Goal: Complete application form: Complete application form

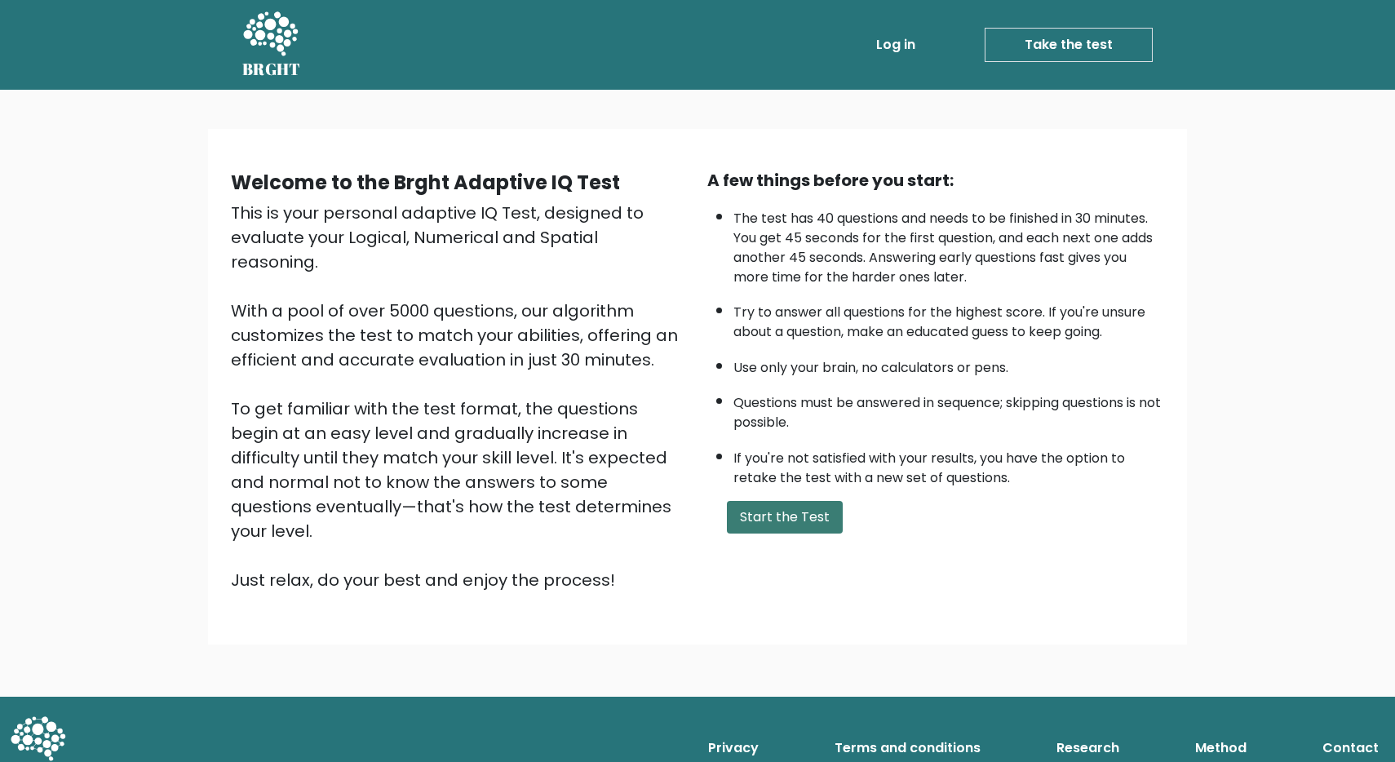
click at [774, 523] on button "Start the Test" at bounding box center [785, 517] width 116 height 33
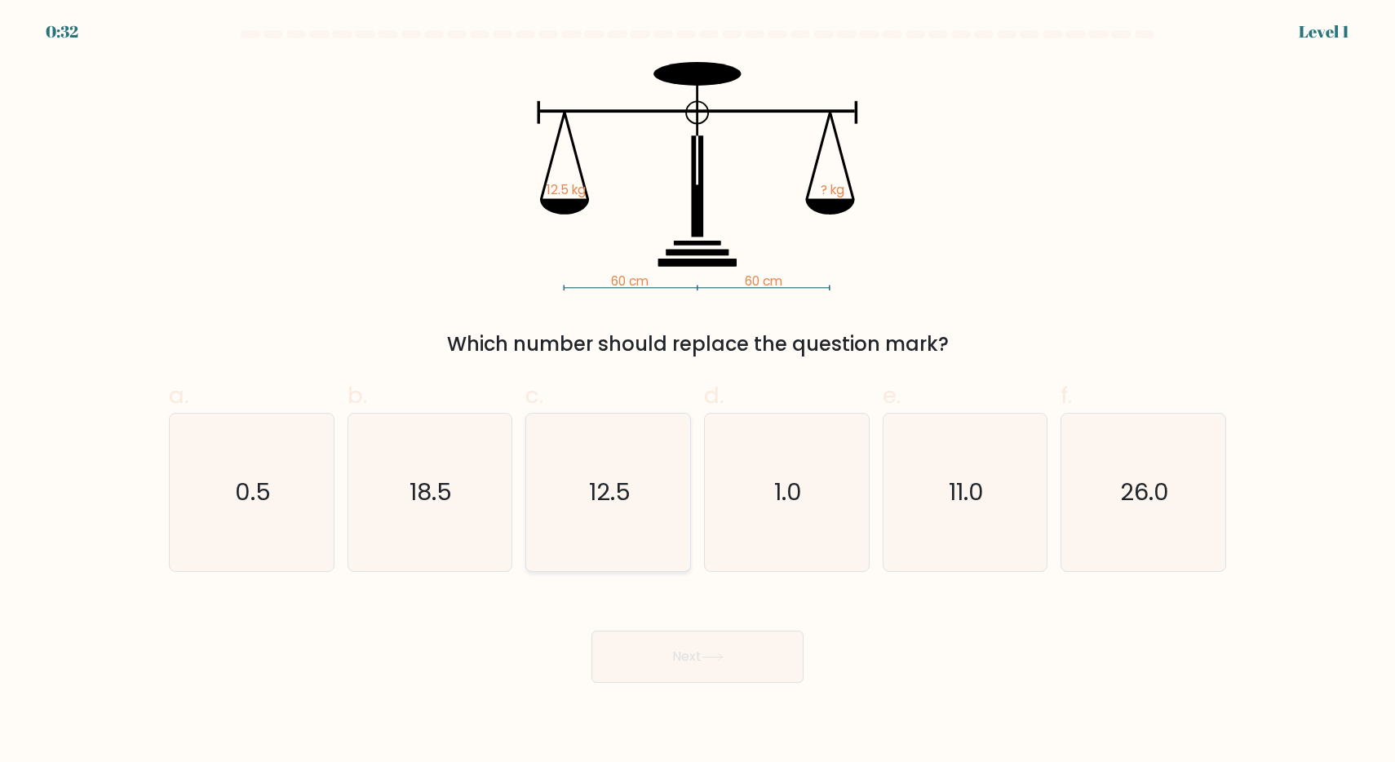
click at [645, 476] on icon "12.5" at bounding box center [608, 492] width 157 height 157
click at [698, 392] on input "c. 12.5" at bounding box center [698, 386] width 1 height 11
radio input "true"
click at [654, 649] on button "Next" at bounding box center [698, 657] width 212 height 52
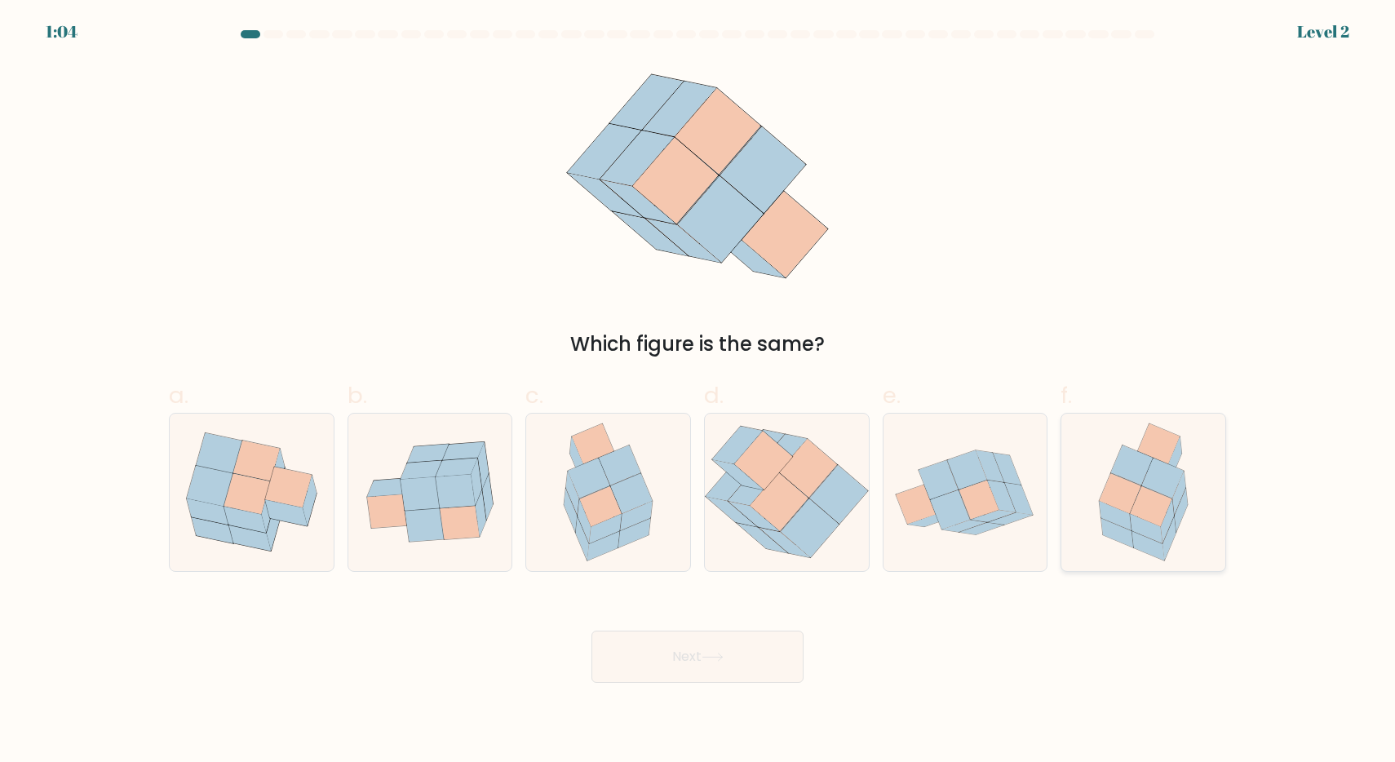
click at [1170, 508] on icon at bounding box center [1167, 521] width 13 height 44
click at [698, 392] on input "f." at bounding box center [698, 386] width 1 height 11
radio input "true"
click at [729, 655] on button "Next" at bounding box center [698, 657] width 212 height 52
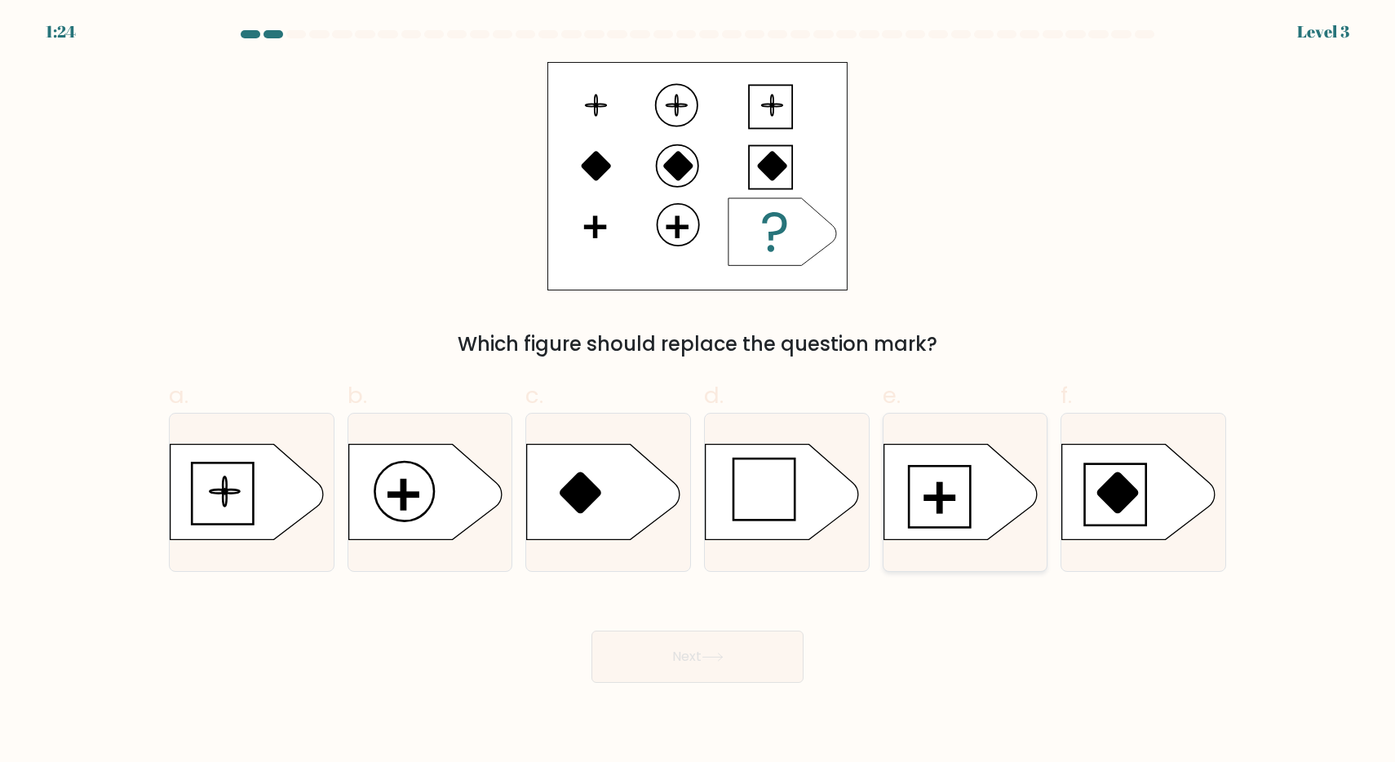
click at [969, 481] on icon at bounding box center [960, 491] width 153 height 95
click at [698, 392] on input "e." at bounding box center [698, 386] width 1 height 11
radio input "true"
click at [743, 654] on button "Next" at bounding box center [698, 657] width 212 height 52
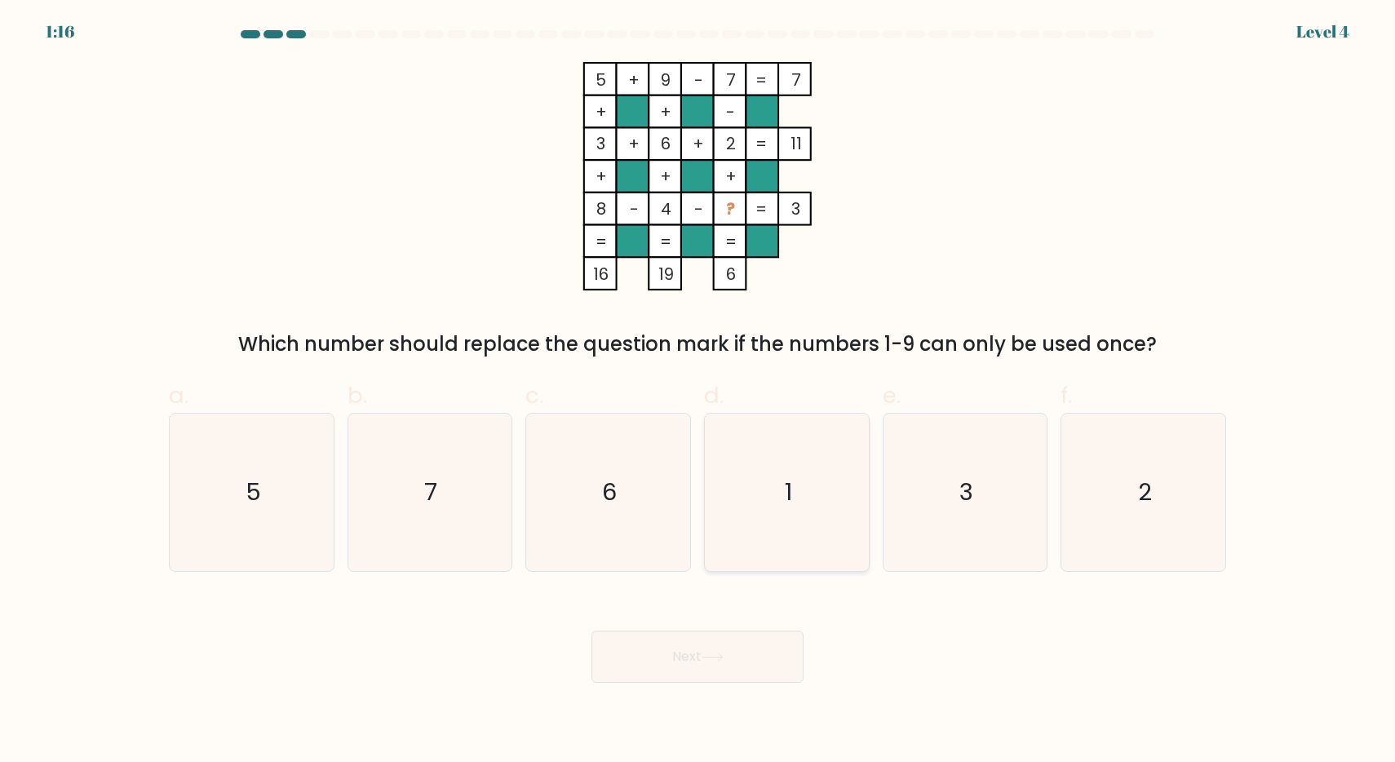
click at [804, 487] on icon "1" at bounding box center [786, 492] width 157 height 157
click at [698, 392] on input "d. 1" at bounding box center [698, 386] width 1 height 11
radio input "true"
click at [726, 649] on button "Next" at bounding box center [698, 657] width 212 height 52
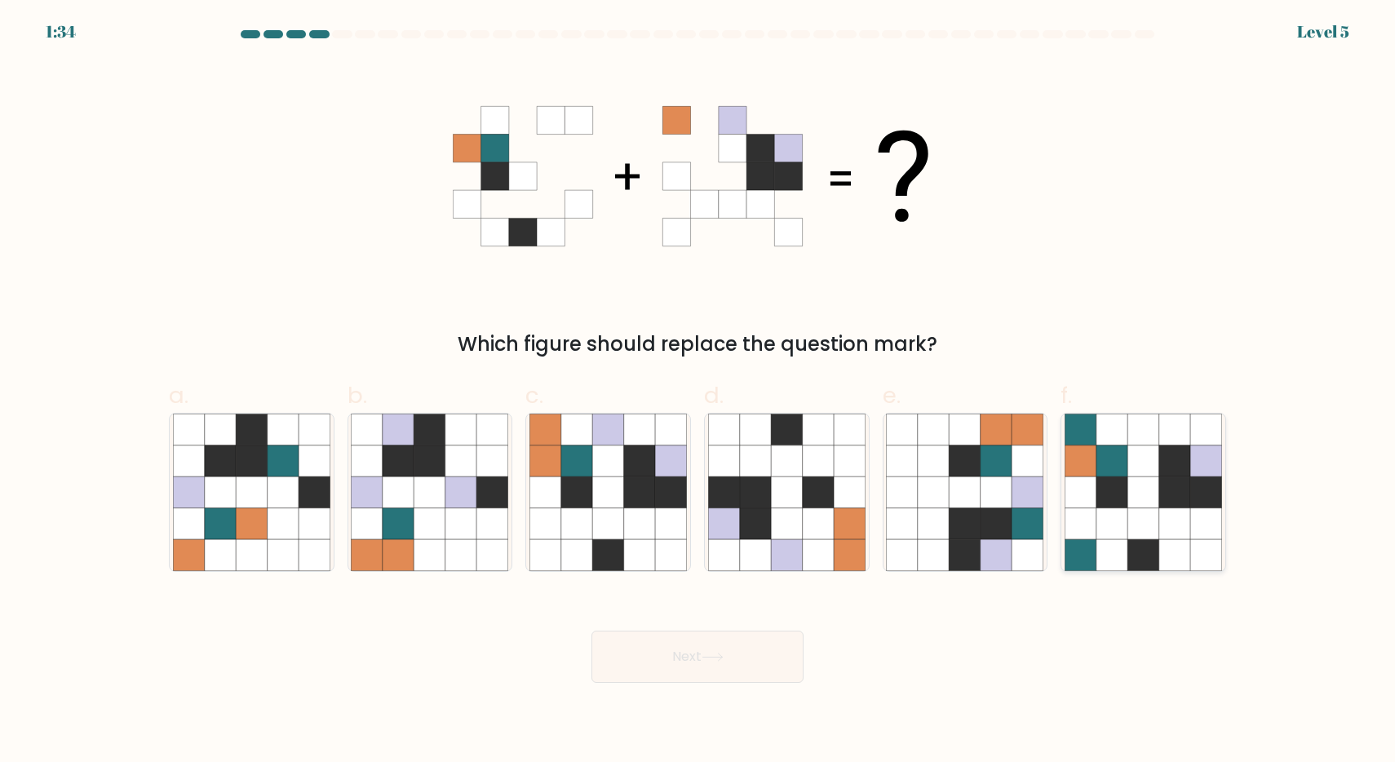
click at [1074, 465] on icon at bounding box center [1080, 460] width 31 height 31
click at [698, 392] on input "f." at bounding box center [698, 386] width 1 height 11
radio input "true"
click at [671, 660] on button "Next" at bounding box center [698, 657] width 212 height 52
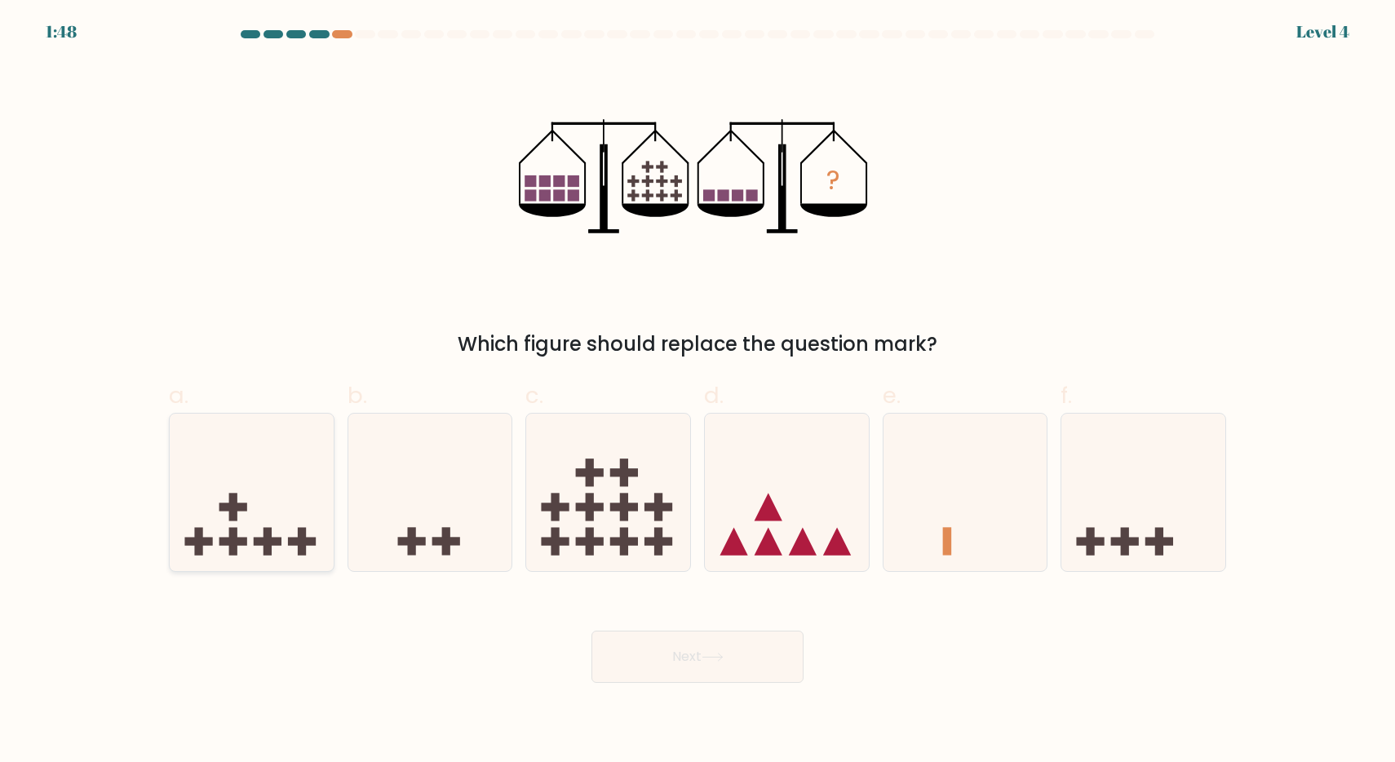
click at [250, 492] on icon at bounding box center [252, 491] width 164 height 135
click at [698, 392] on input "a." at bounding box center [698, 386] width 1 height 11
radio input "true"
click at [710, 658] on icon at bounding box center [713, 657] width 22 height 9
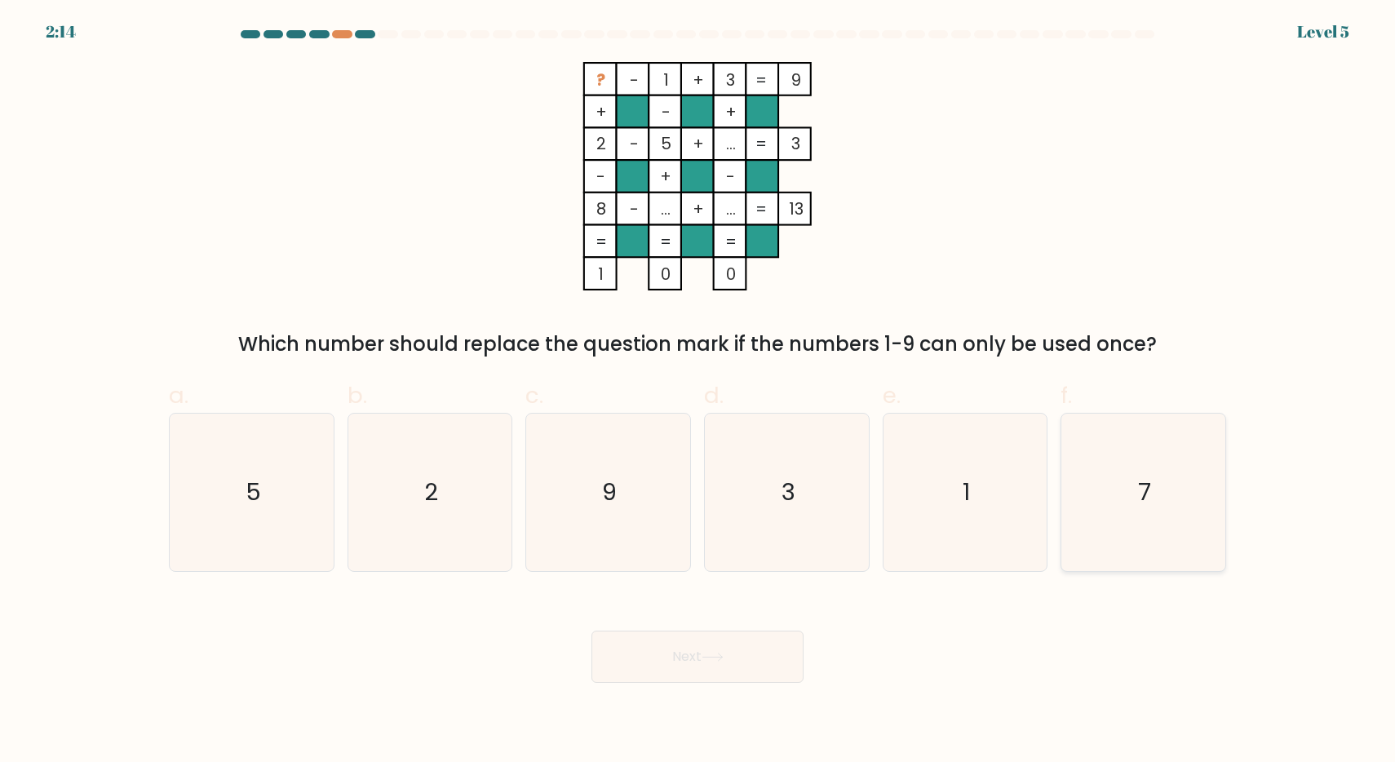
click at [1185, 477] on icon "7" at bounding box center [1143, 492] width 157 height 157
click at [698, 392] on input "f. 7" at bounding box center [698, 386] width 1 height 11
radio input "true"
click at [751, 666] on button "Next" at bounding box center [698, 657] width 212 height 52
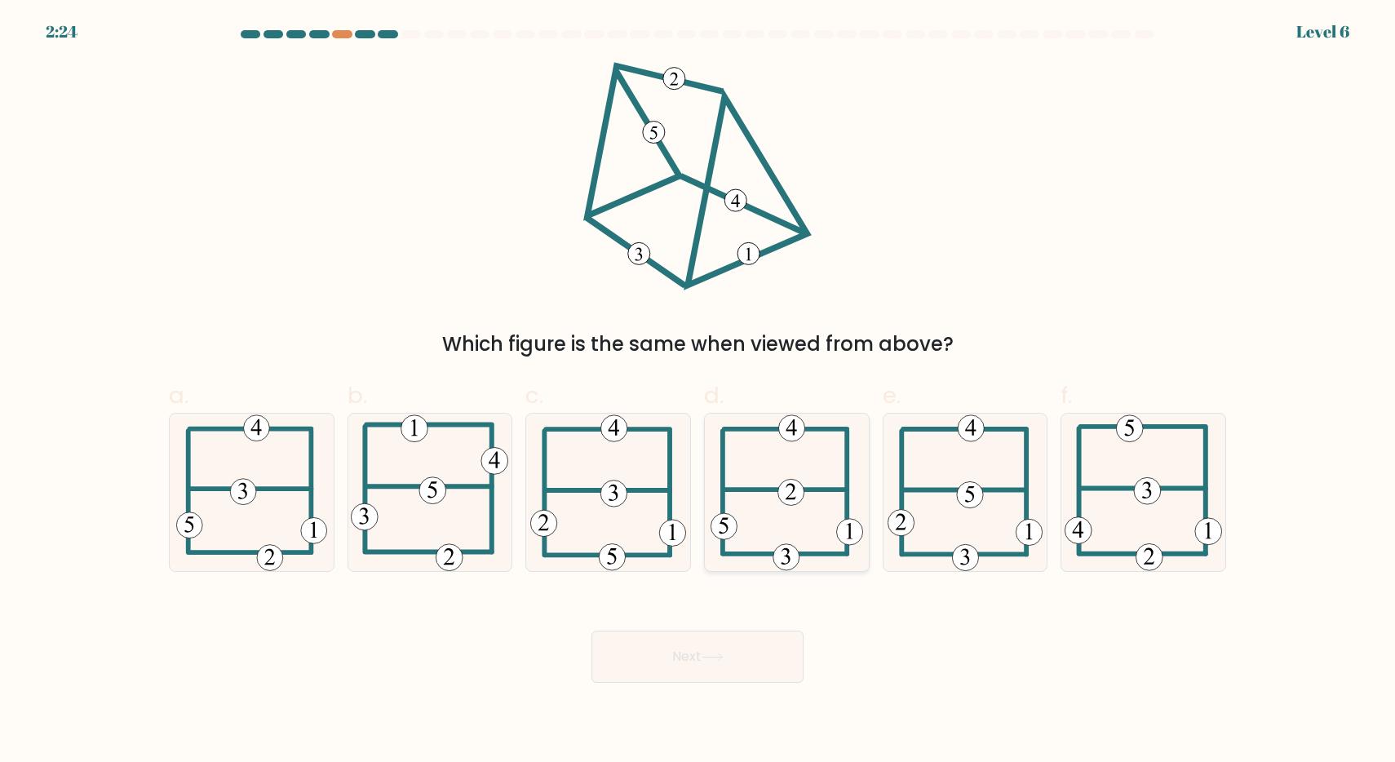
click at [784, 497] on 232 at bounding box center [791, 492] width 26 height 26
click at [698, 392] on input "d." at bounding box center [698, 386] width 1 height 11
radio input "true"
click at [689, 674] on button "Next" at bounding box center [698, 657] width 212 height 52
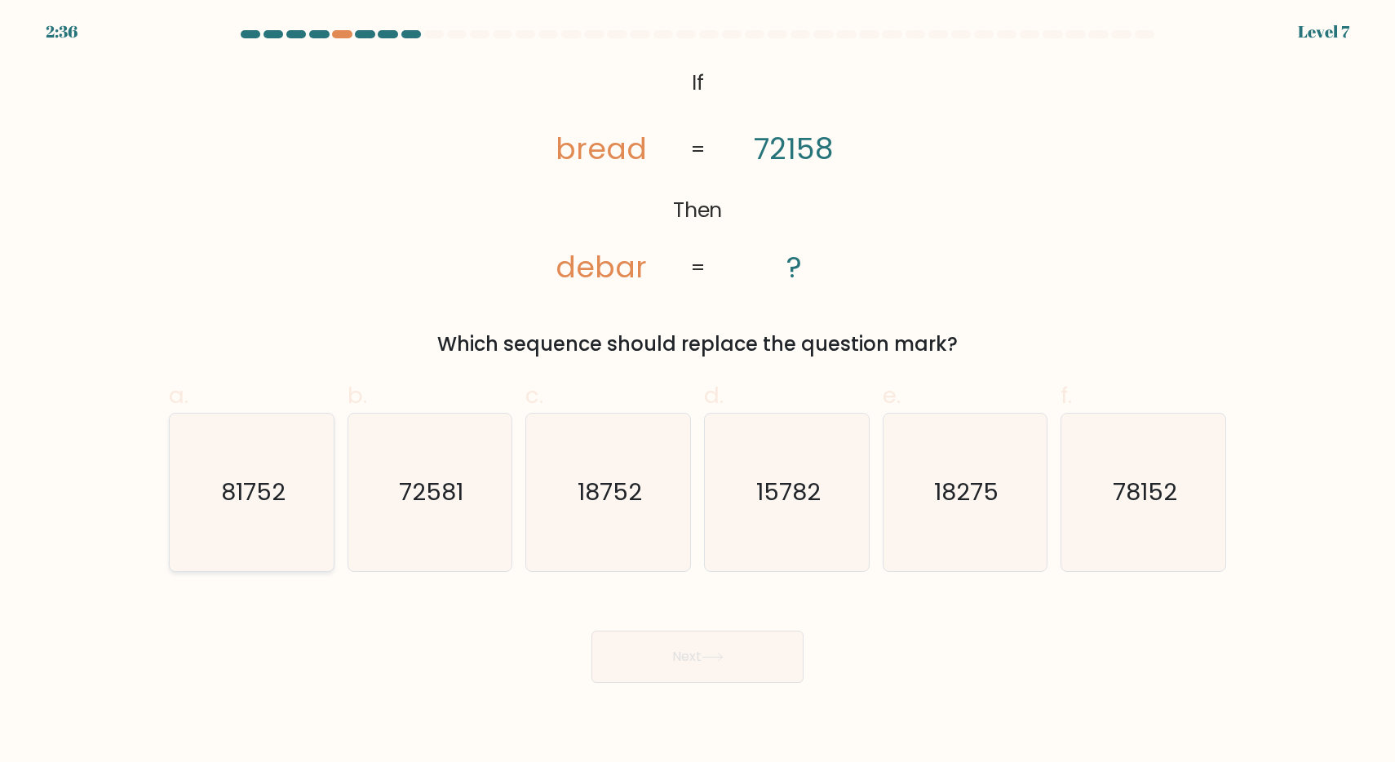
click at [264, 511] on icon "81752" at bounding box center [251, 492] width 157 height 157
click at [698, 392] on input "a. 81752" at bounding box center [698, 386] width 1 height 11
radio input "true"
click at [745, 657] on button "Next" at bounding box center [698, 657] width 212 height 52
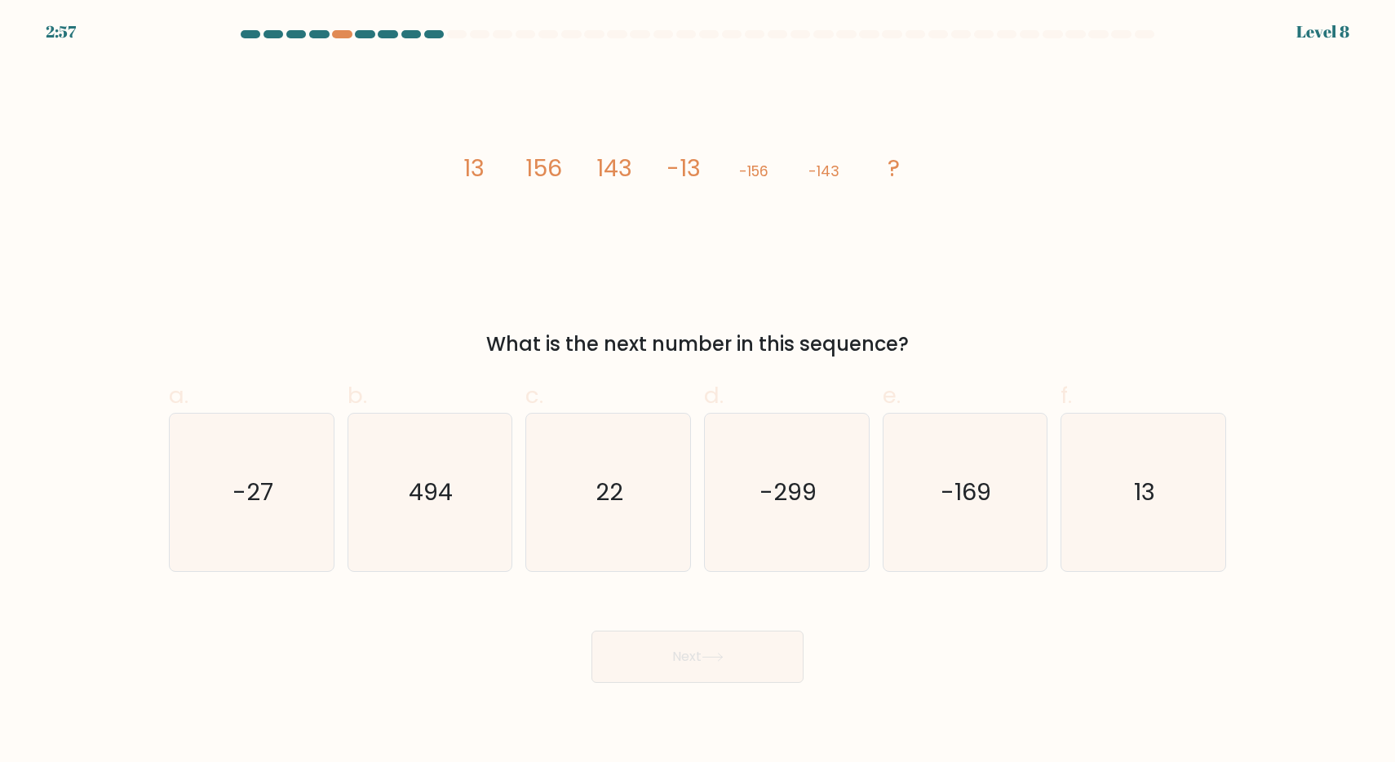
click at [1179, 573] on form at bounding box center [697, 356] width 1395 height 653
click at [1172, 538] on icon "13" at bounding box center [1143, 492] width 157 height 157
click at [698, 392] on input "f. 13" at bounding box center [698, 386] width 1 height 11
radio input "true"
click at [722, 654] on icon at bounding box center [713, 657] width 20 height 7
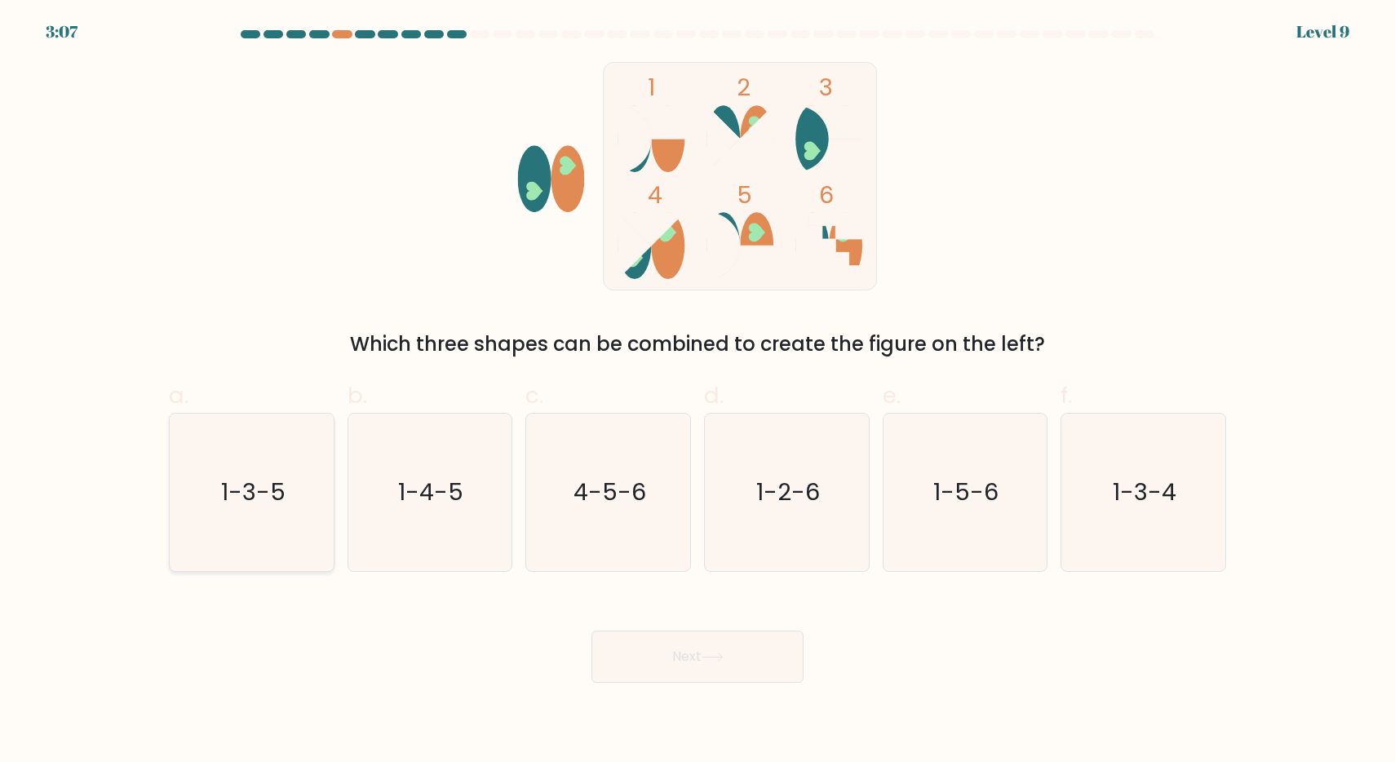
click at [250, 485] on text "1-3-5" at bounding box center [253, 492] width 64 height 33
click at [698, 392] on input "a. 1-3-5" at bounding box center [698, 386] width 1 height 11
radio input "true"
click at [754, 652] on button "Next" at bounding box center [698, 657] width 212 height 52
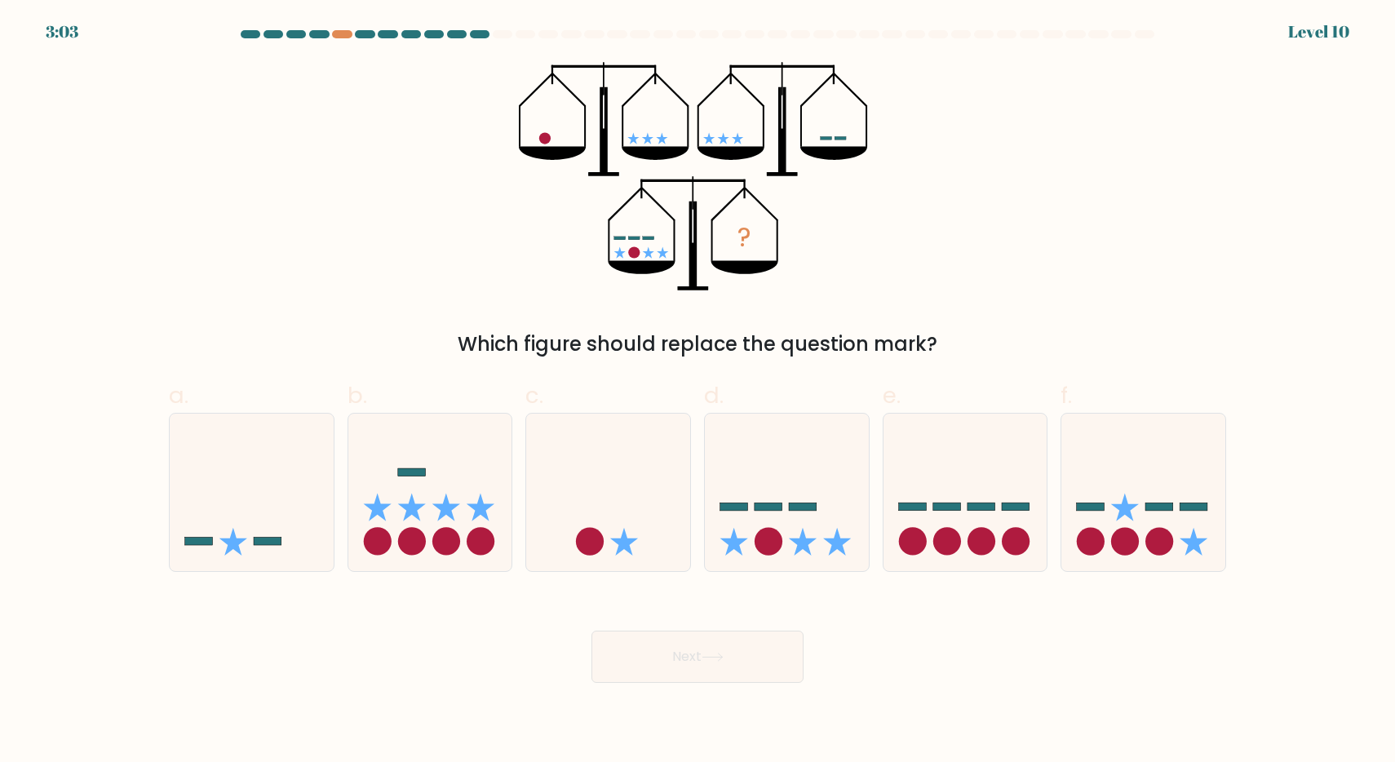
click at [698, 678] on button "Next" at bounding box center [698, 657] width 212 height 52
click at [1047, 245] on div "? Which figure should replace the question mark?" at bounding box center [697, 210] width 1077 height 297
click at [834, 502] on icon at bounding box center [787, 491] width 164 height 135
click at [698, 392] on input "d." at bounding box center [698, 386] width 1 height 11
radio input "true"
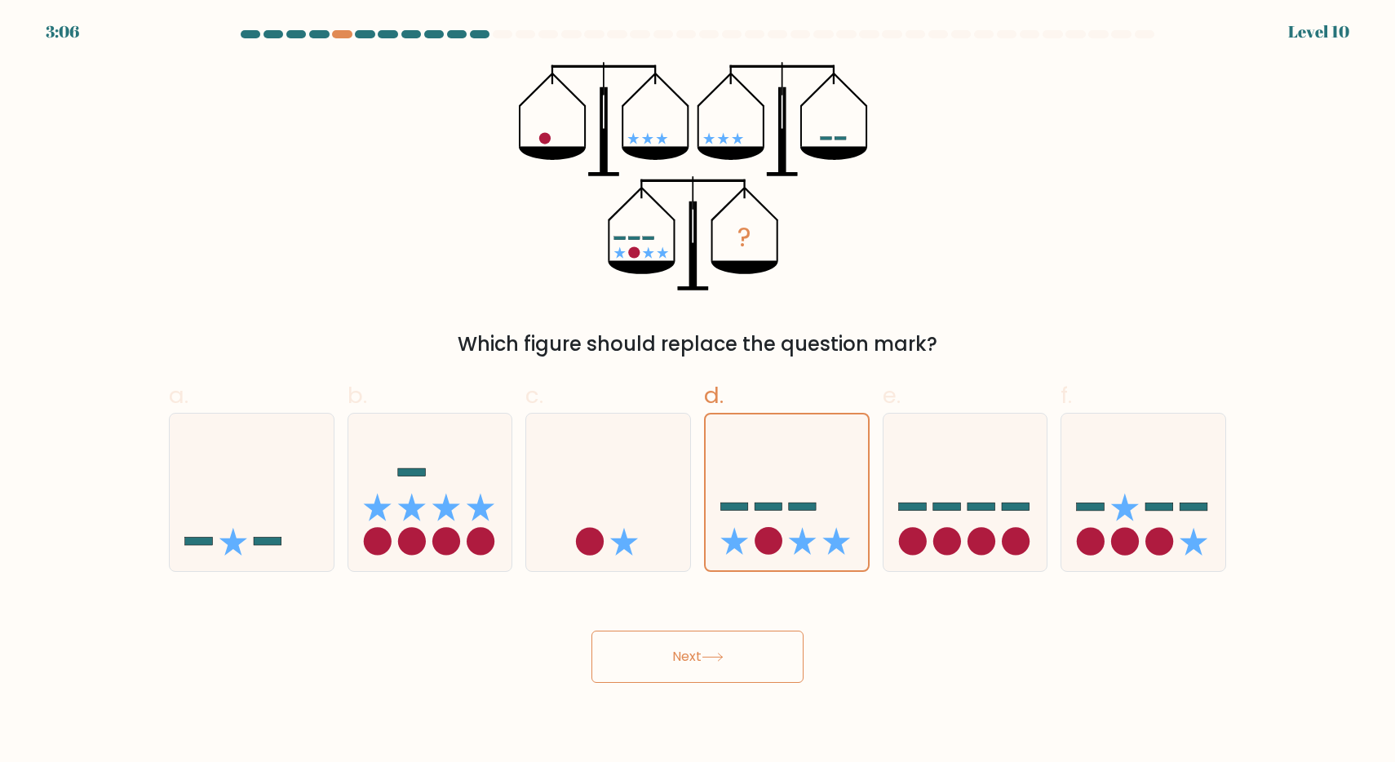
click at [751, 653] on button "Next" at bounding box center [698, 657] width 212 height 52
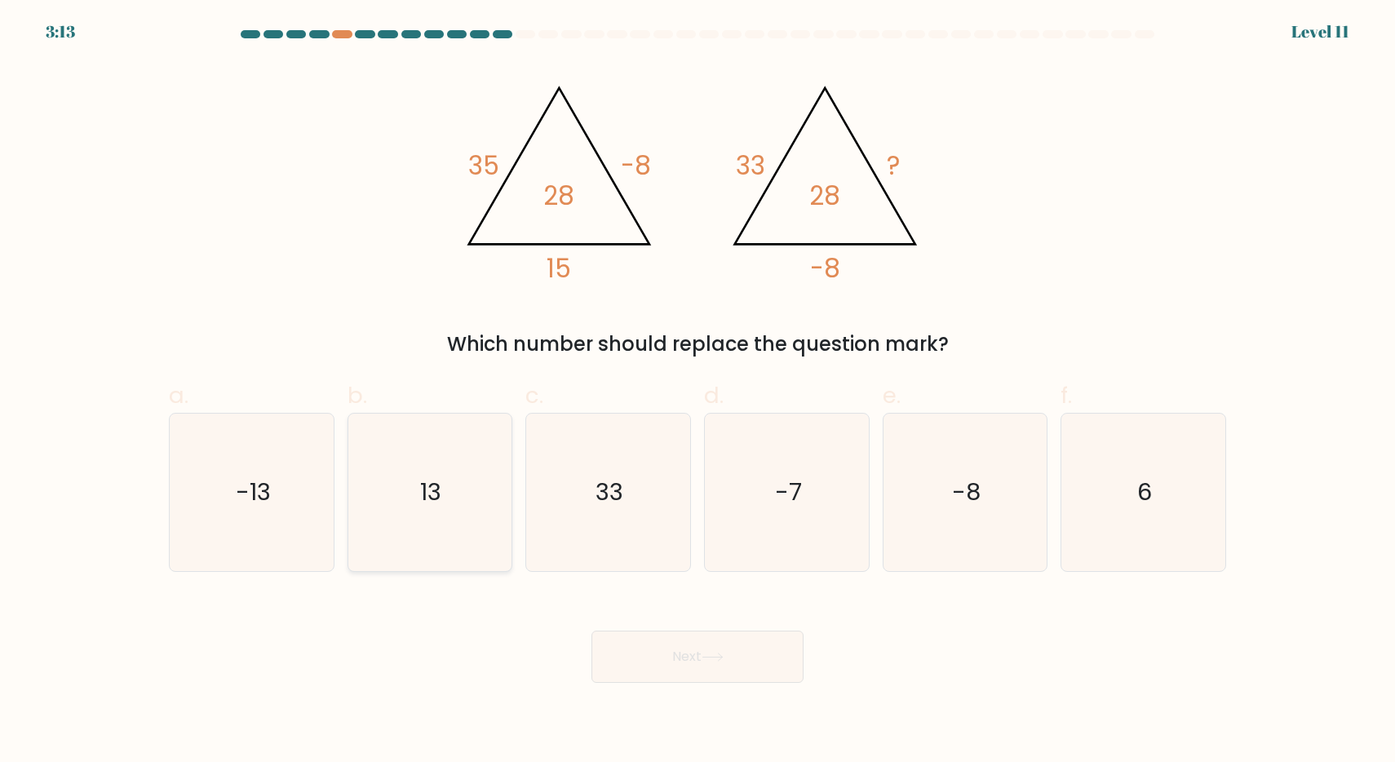
click at [419, 472] on icon "13" at bounding box center [429, 492] width 157 height 157
click at [698, 392] on input "b. 13" at bounding box center [698, 386] width 1 height 11
radio input "true"
click at [650, 668] on button "Next" at bounding box center [698, 657] width 212 height 52
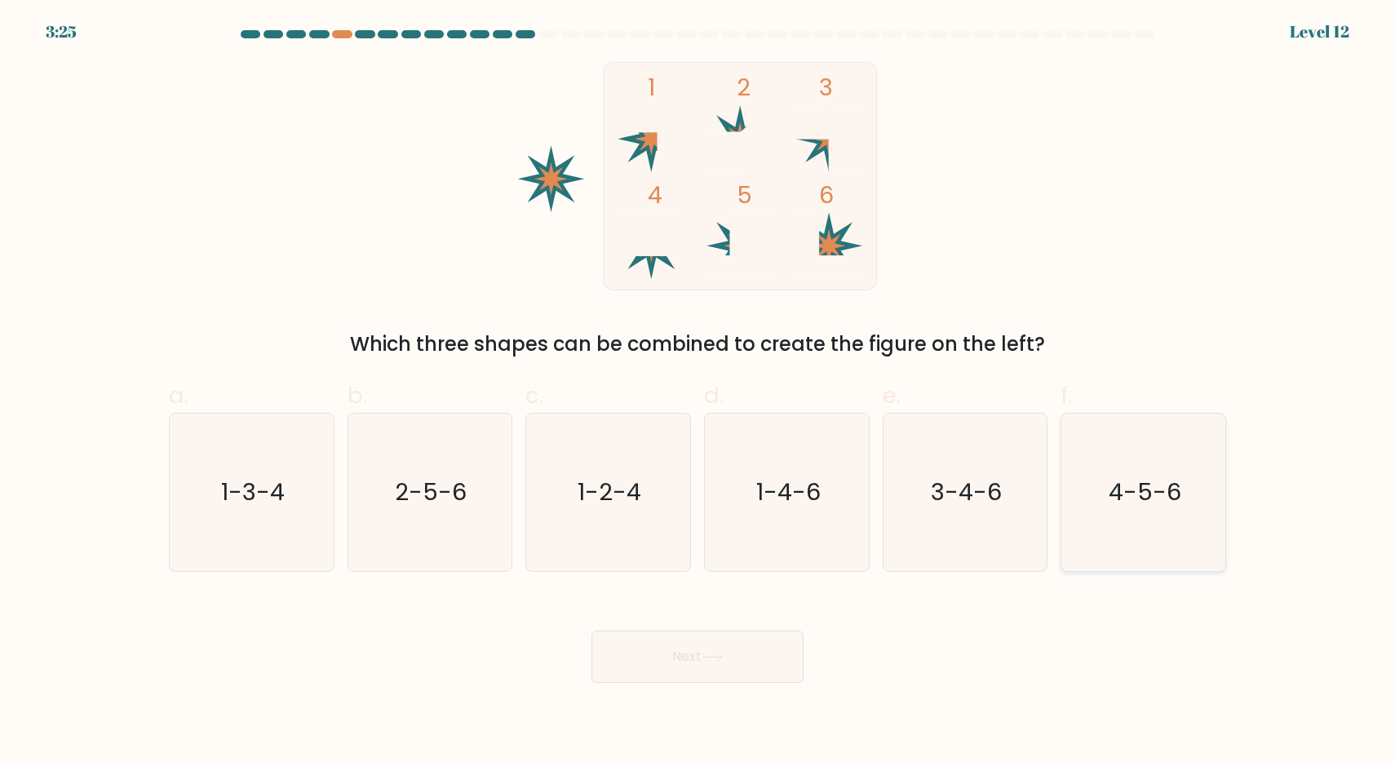
click at [1133, 487] on text "4-5-6" at bounding box center [1145, 492] width 73 height 33
click at [698, 392] on input "f. 4-5-6" at bounding box center [698, 386] width 1 height 11
radio input "true"
click at [766, 655] on button "Next" at bounding box center [698, 657] width 212 height 52
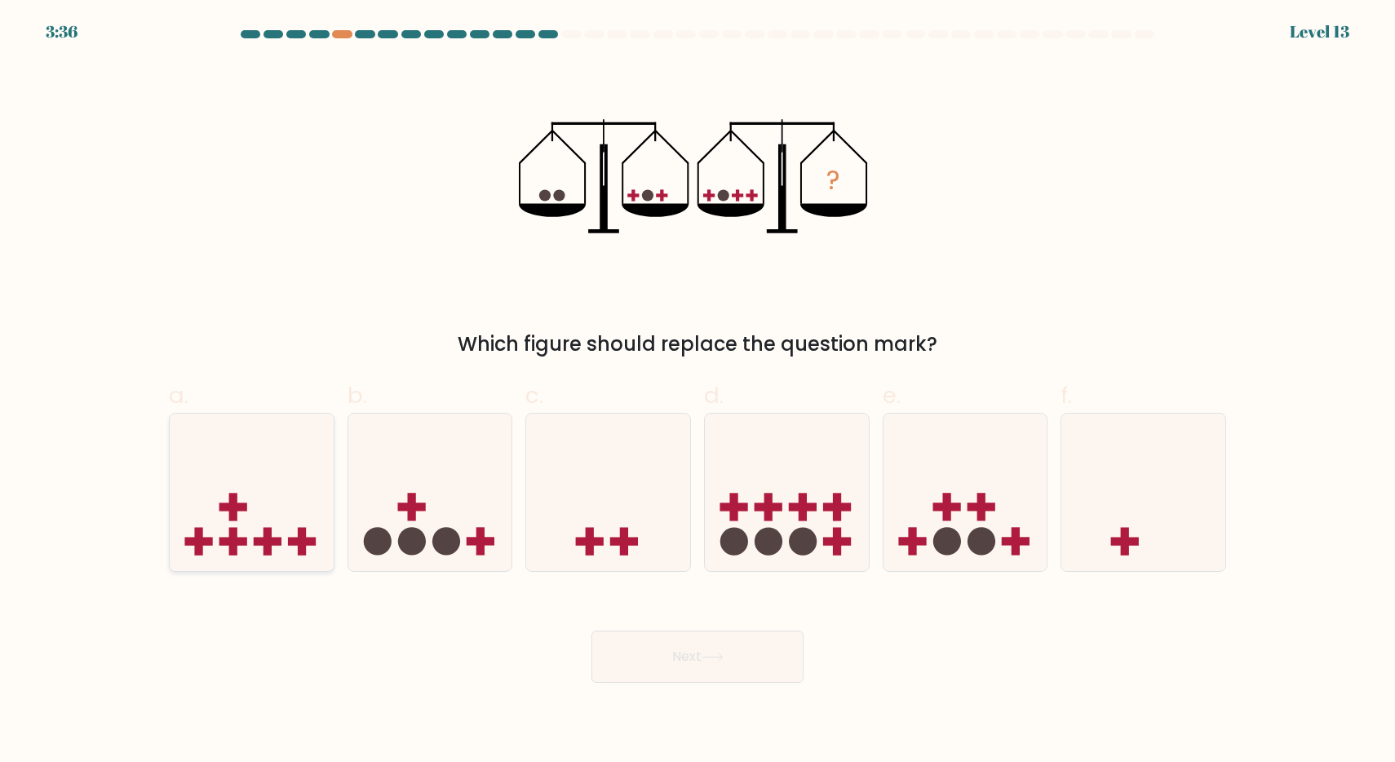
click at [231, 493] on rect at bounding box center [233, 507] width 8 height 28
click at [698, 392] on input "a." at bounding box center [698, 386] width 1 height 11
radio input "true"
click at [689, 639] on button "Next" at bounding box center [698, 657] width 212 height 52
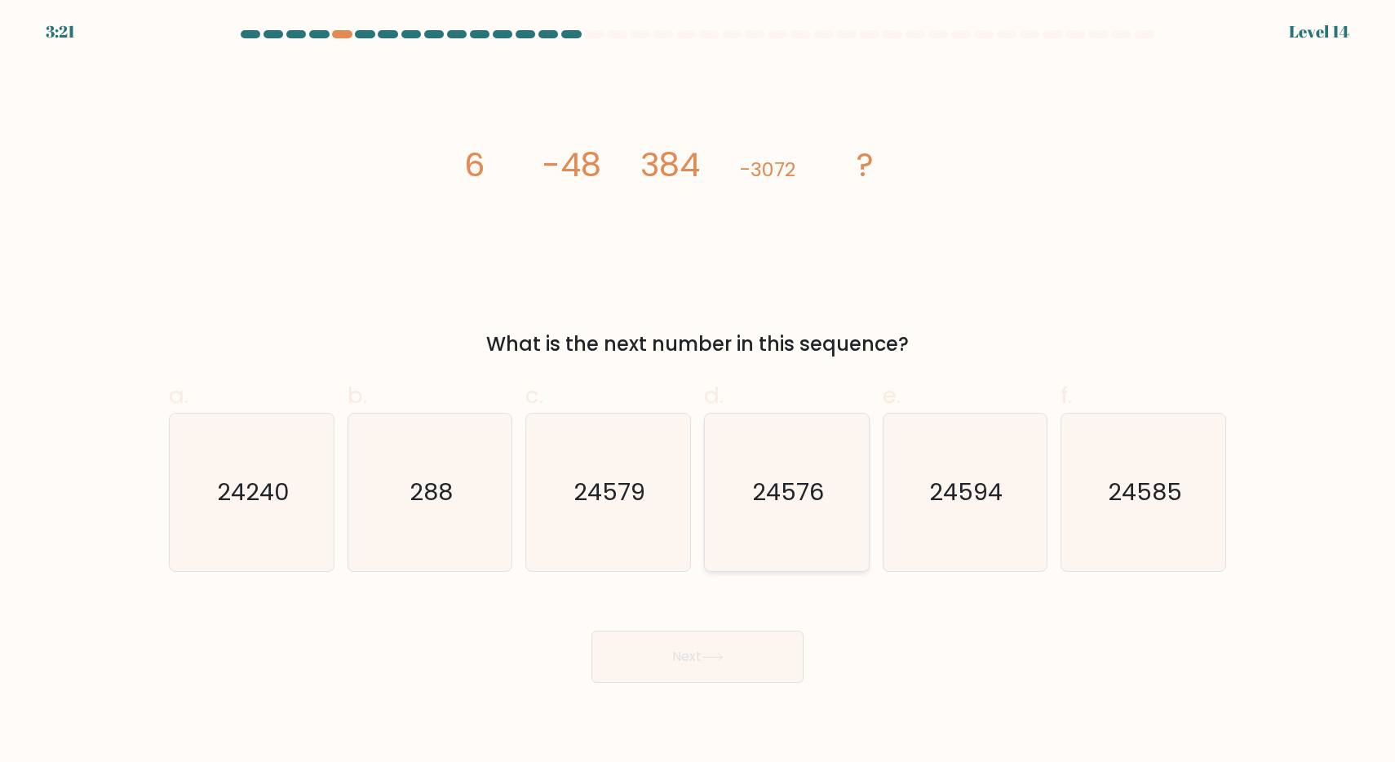
click at [770, 508] on text "24576" at bounding box center [788, 492] width 72 height 33
click at [698, 392] on input "d. 24576" at bounding box center [698, 386] width 1 height 11
radio input "true"
click at [679, 655] on button "Next" at bounding box center [698, 657] width 212 height 52
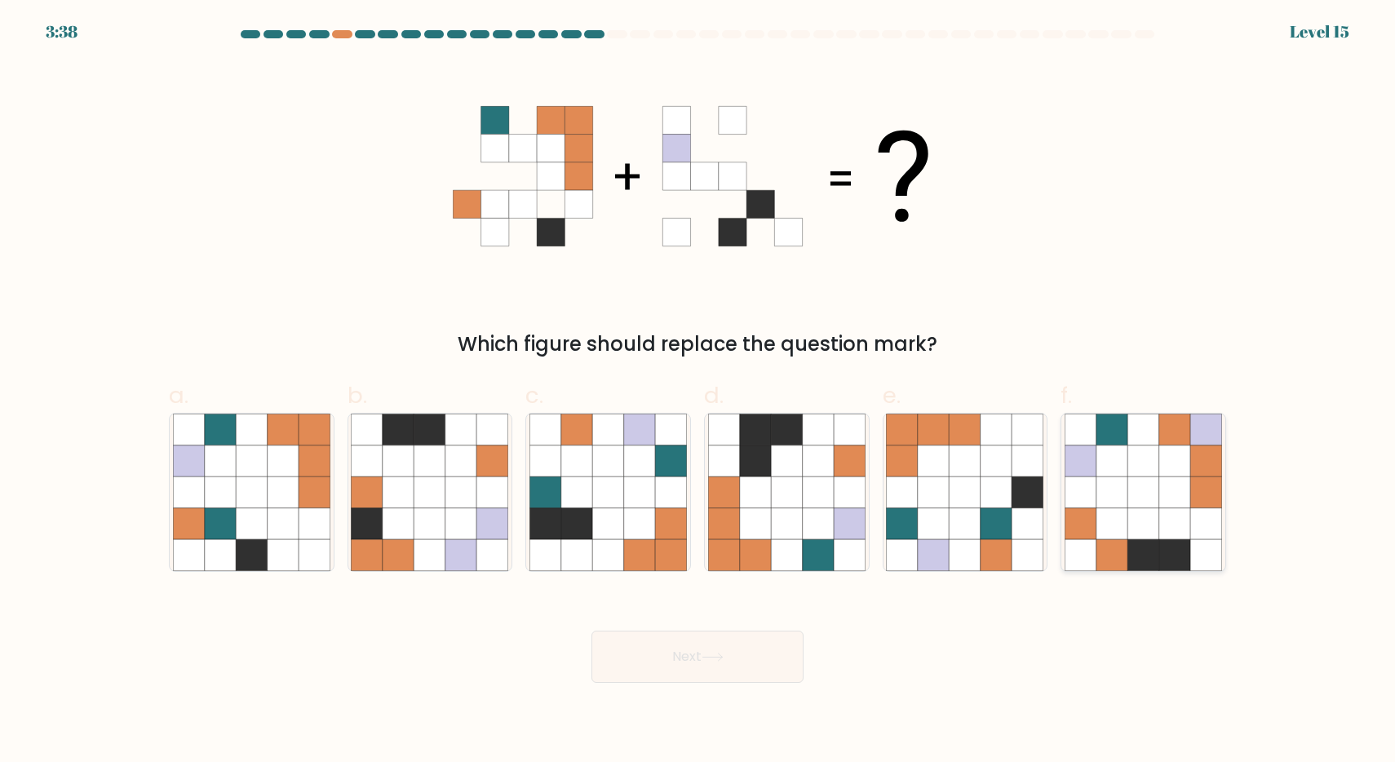
click at [1119, 441] on icon at bounding box center [1112, 429] width 31 height 31
click at [698, 392] on input "f." at bounding box center [698, 386] width 1 height 11
radio input "true"
click at [680, 676] on button "Next" at bounding box center [698, 657] width 212 height 52
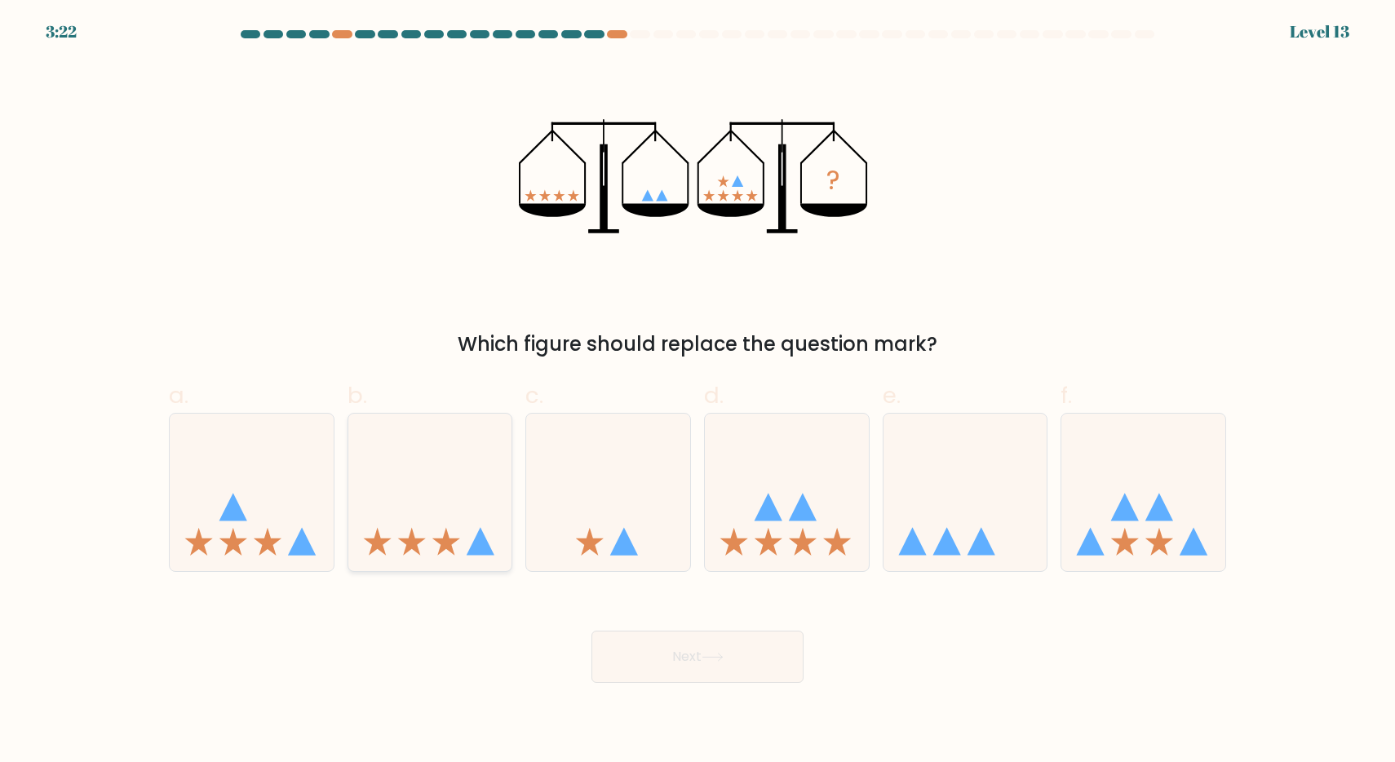
click at [451, 519] on icon at bounding box center [430, 491] width 164 height 135
click at [698, 392] on input "b." at bounding box center [698, 386] width 1 height 11
radio input "true"
click at [697, 670] on button "Next" at bounding box center [698, 657] width 212 height 52
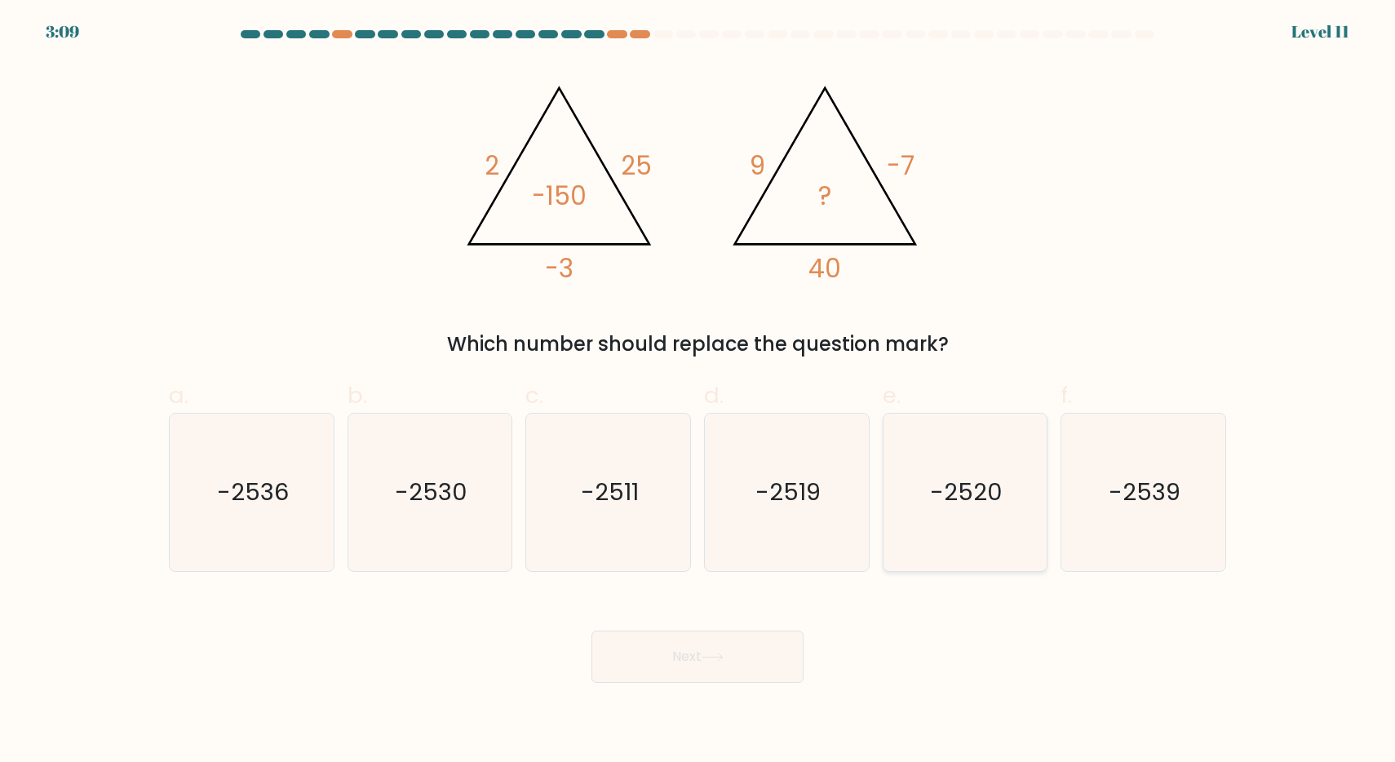
click at [971, 508] on icon "-2520" at bounding box center [964, 492] width 157 height 157
click at [698, 392] on input "e. -2520" at bounding box center [698, 386] width 1 height 11
radio input "true"
click at [764, 658] on button "Next" at bounding box center [698, 657] width 212 height 52
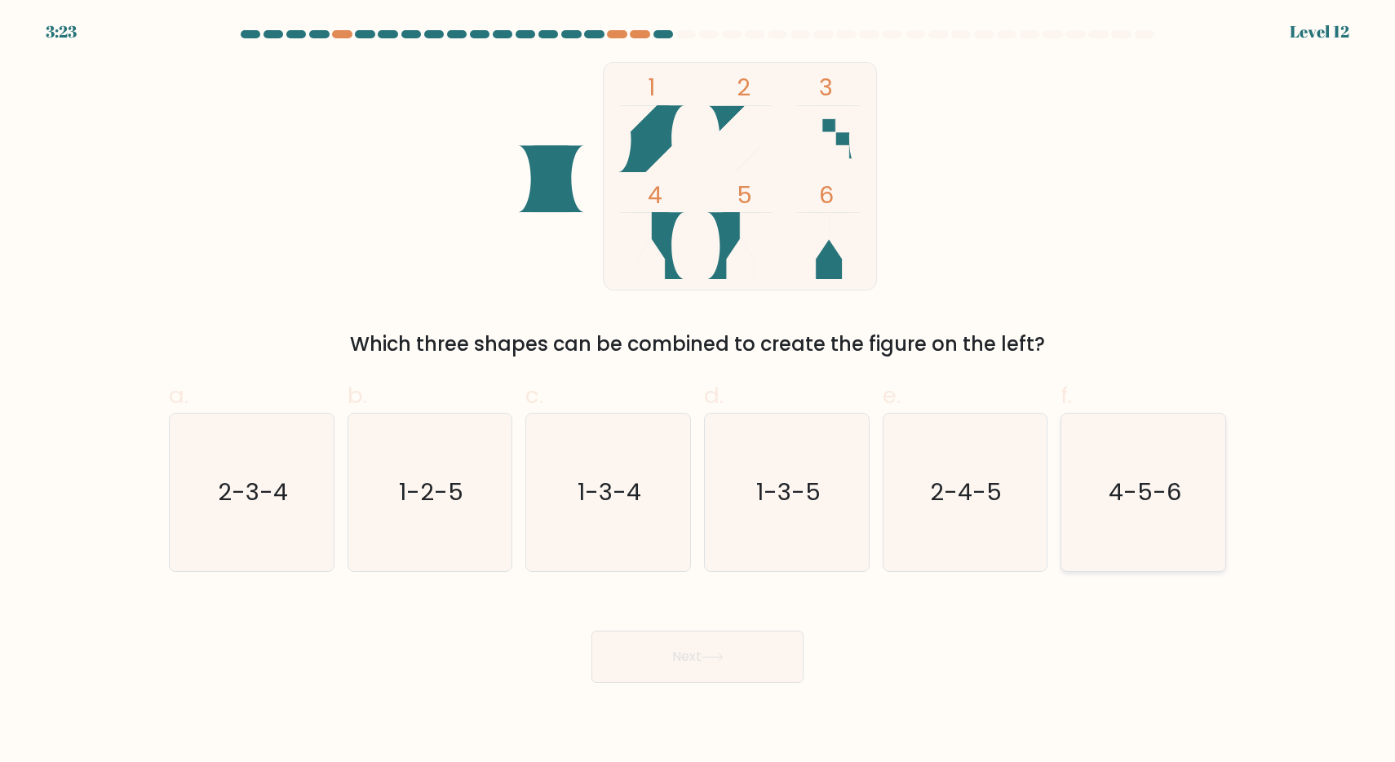
click at [1159, 532] on icon "4-5-6" at bounding box center [1143, 492] width 157 height 157
click at [698, 392] on input "f. 4-5-6" at bounding box center [698, 386] width 1 height 11
radio input "true"
click at [774, 676] on button "Next" at bounding box center [698, 657] width 212 height 52
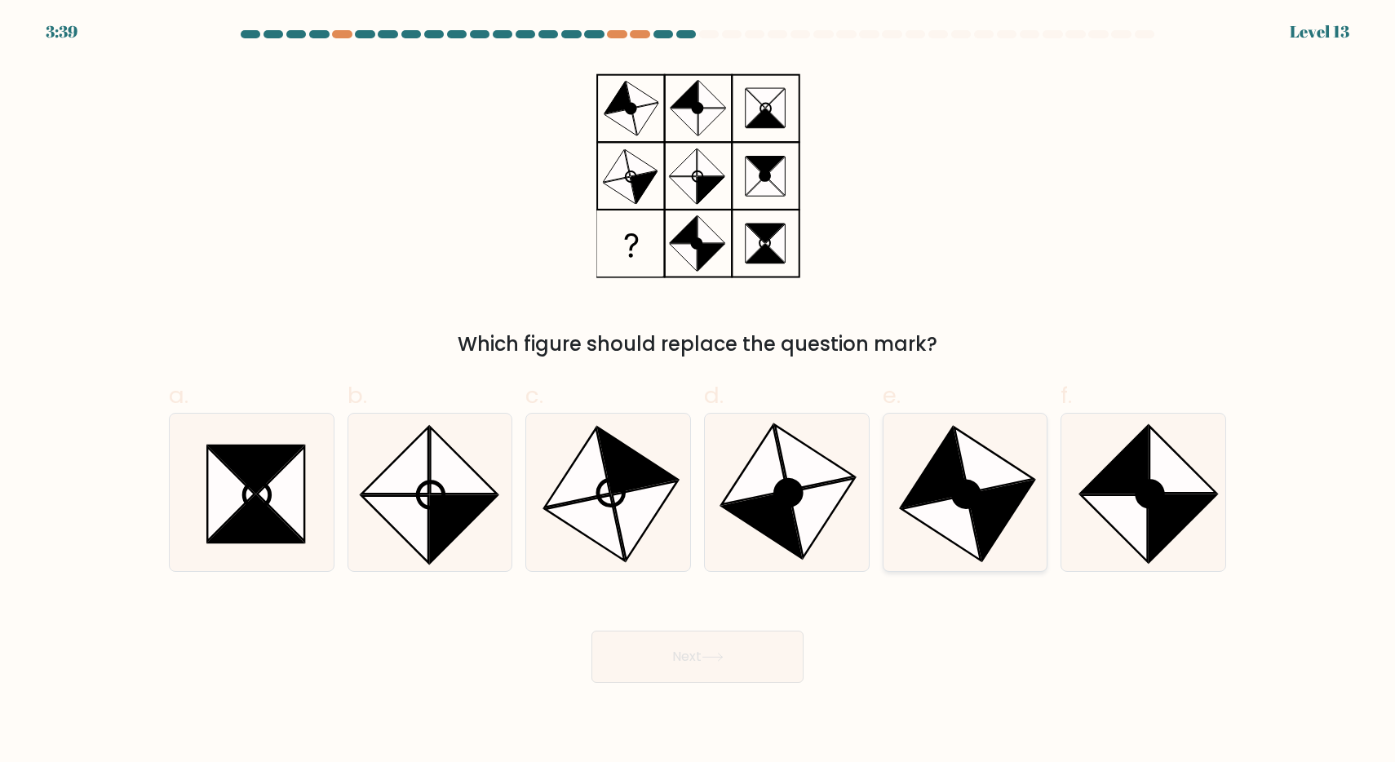
click at [951, 461] on icon at bounding box center [934, 467] width 65 height 79
click at [698, 392] on input "e." at bounding box center [698, 386] width 1 height 11
radio input "true"
click at [648, 666] on button "Next" at bounding box center [698, 657] width 212 height 52
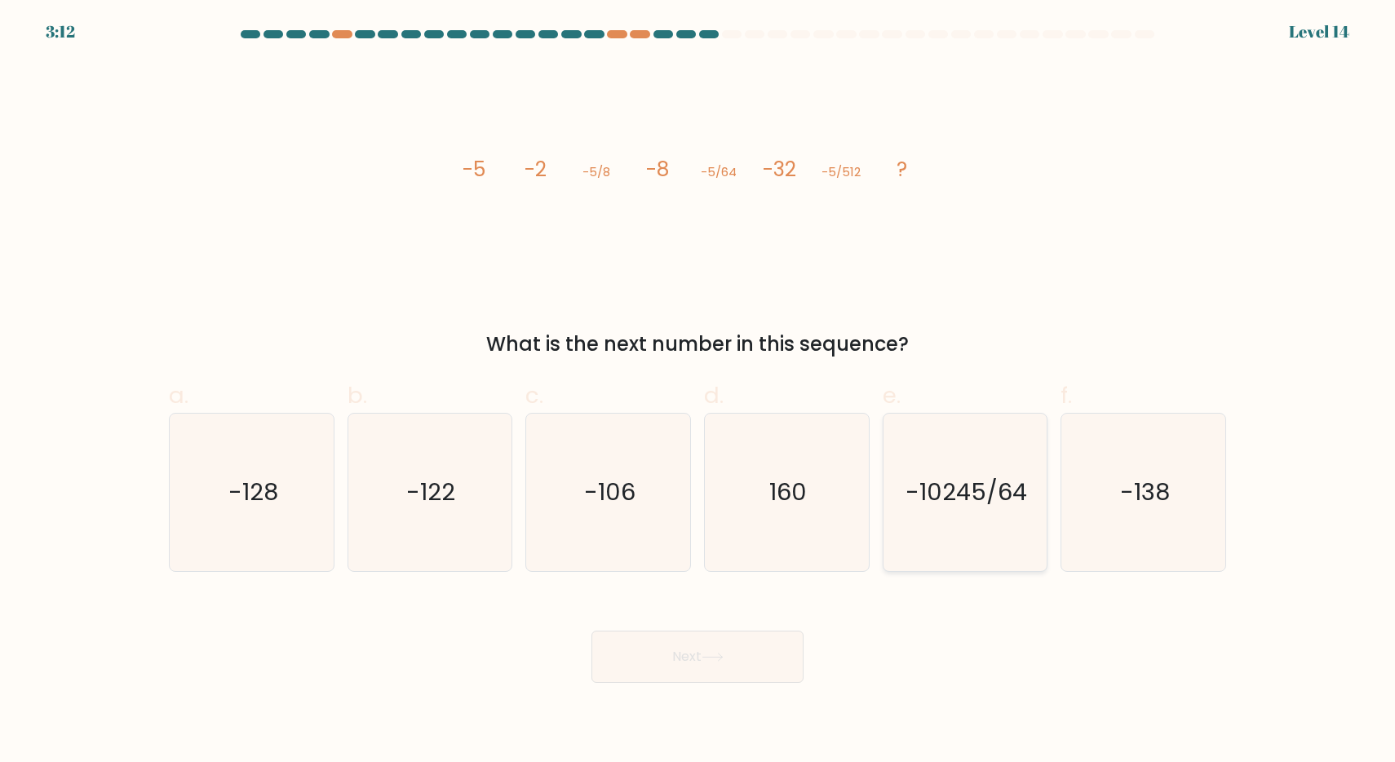
click at [974, 446] on icon "-10245/64" at bounding box center [964, 492] width 157 height 157
click at [698, 392] on input "e. -10245/64" at bounding box center [698, 386] width 1 height 11
radio input "true"
click at [671, 673] on button "Next" at bounding box center [698, 657] width 212 height 52
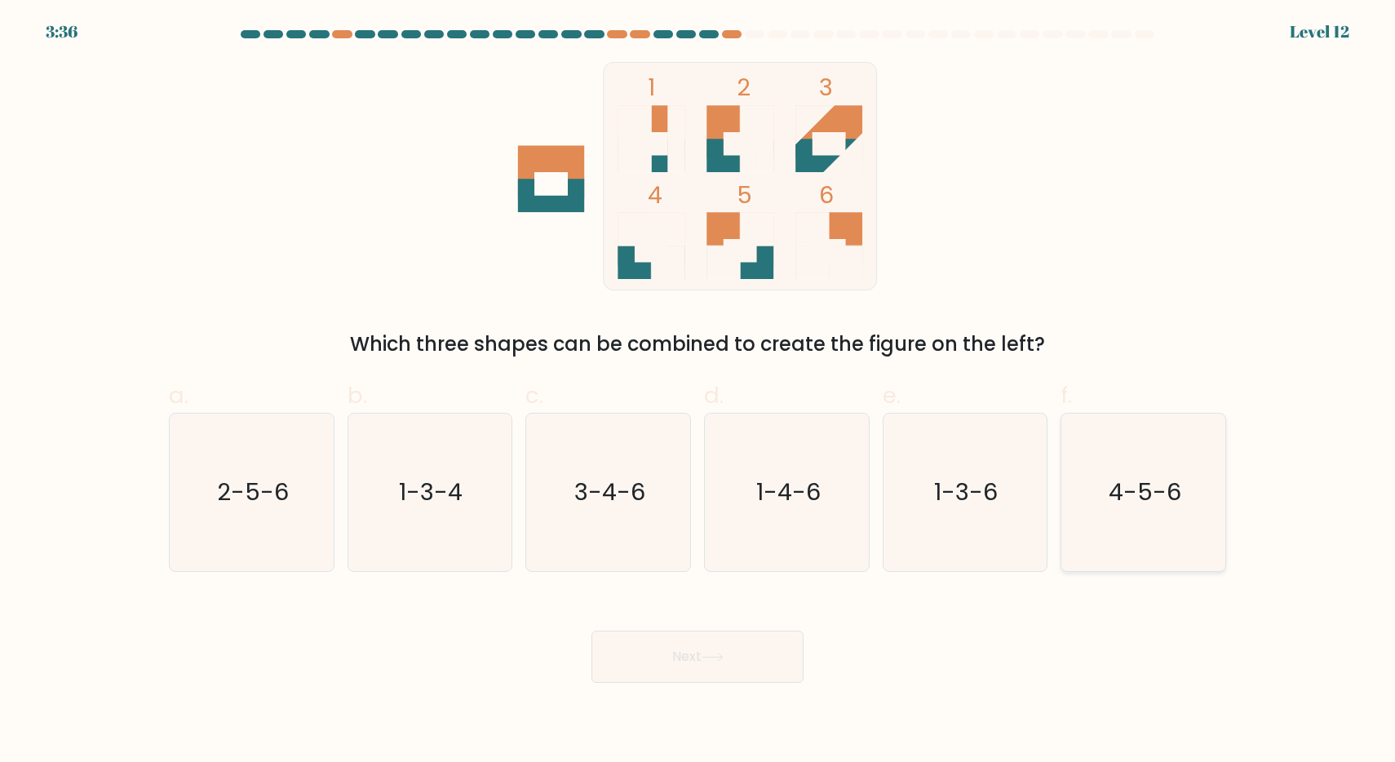
click at [1141, 471] on icon "4-5-6" at bounding box center [1143, 492] width 157 height 157
click at [698, 392] on input "f. 4-5-6" at bounding box center [698, 386] width 1 height 11
radio input "true"
click at [733, 671] on button "Next" at bounding box center [698, 657] width 212 height 52
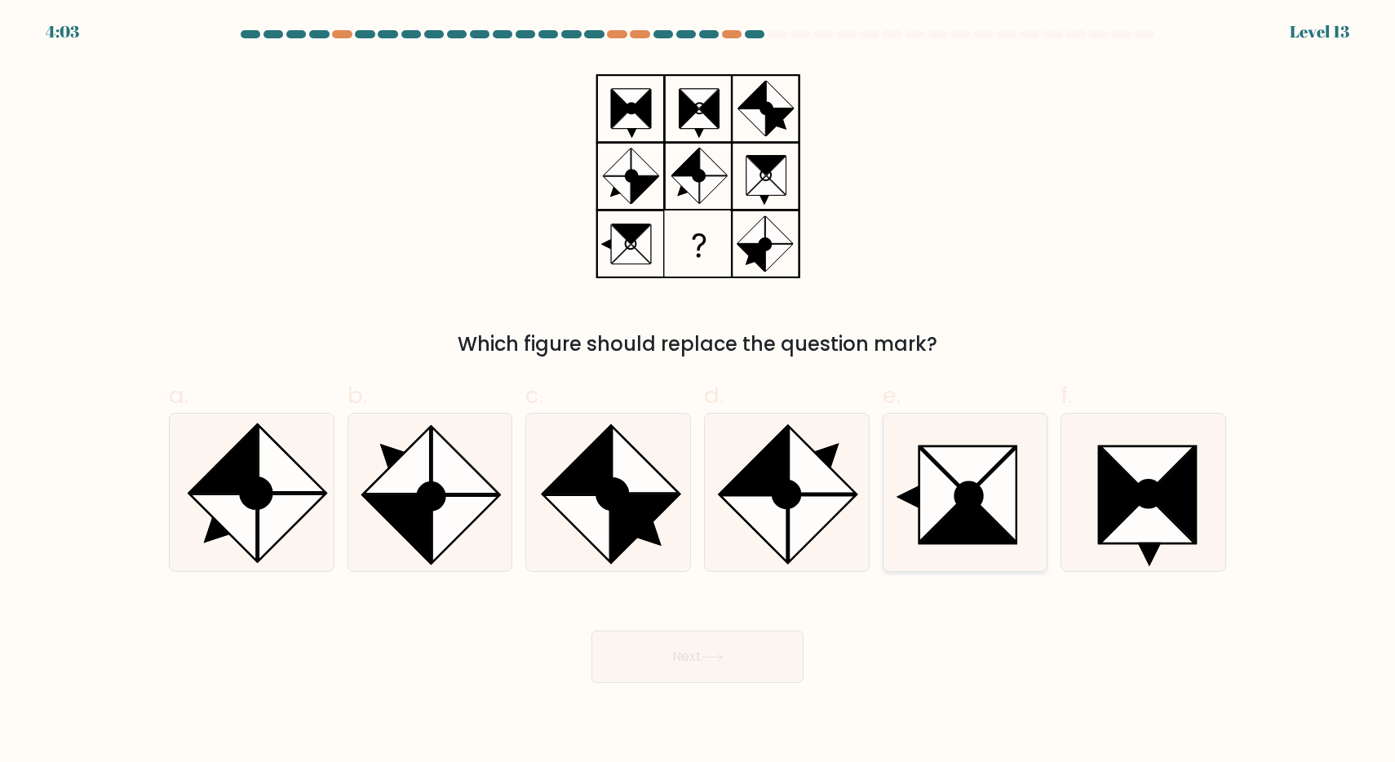
click at [942, 508] on icon at bounding box center [943, 494] width 47 height 95
click at [698, 392] on input "e." at bounding box center [698, 386] width 1 height 11
radio input "true"
click at [750, 672] on button "Next" at bounding box center [698, 657] width 212 height 52
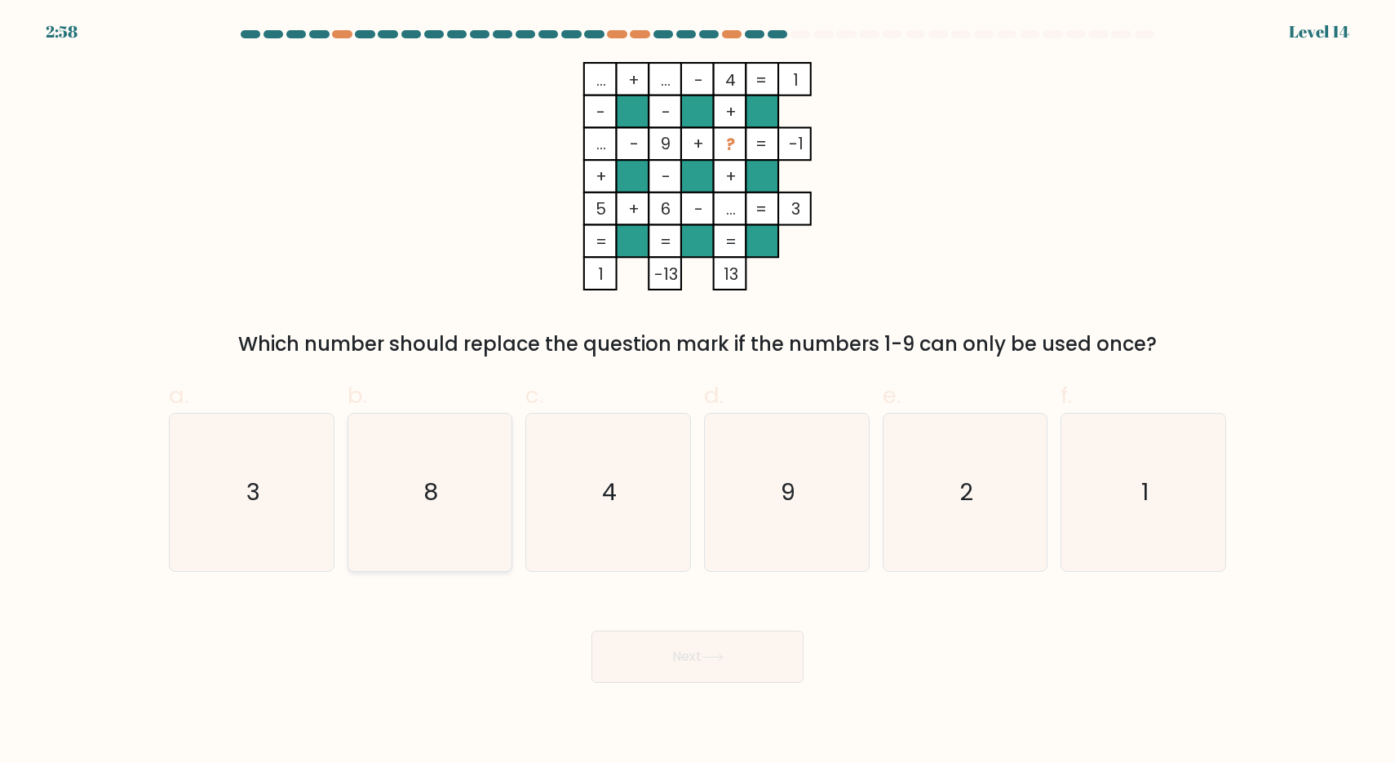
click at [429, 508] on icon "8" at bounding box center [429, 492] width 157 height 157
click at [698, 392] on input "b. 8" at bounding box center [698, 386] width 1 height 11
radio input "true"
click at [729, 645] on button "Next" at bounding box center [698, 657] width 212 height 52
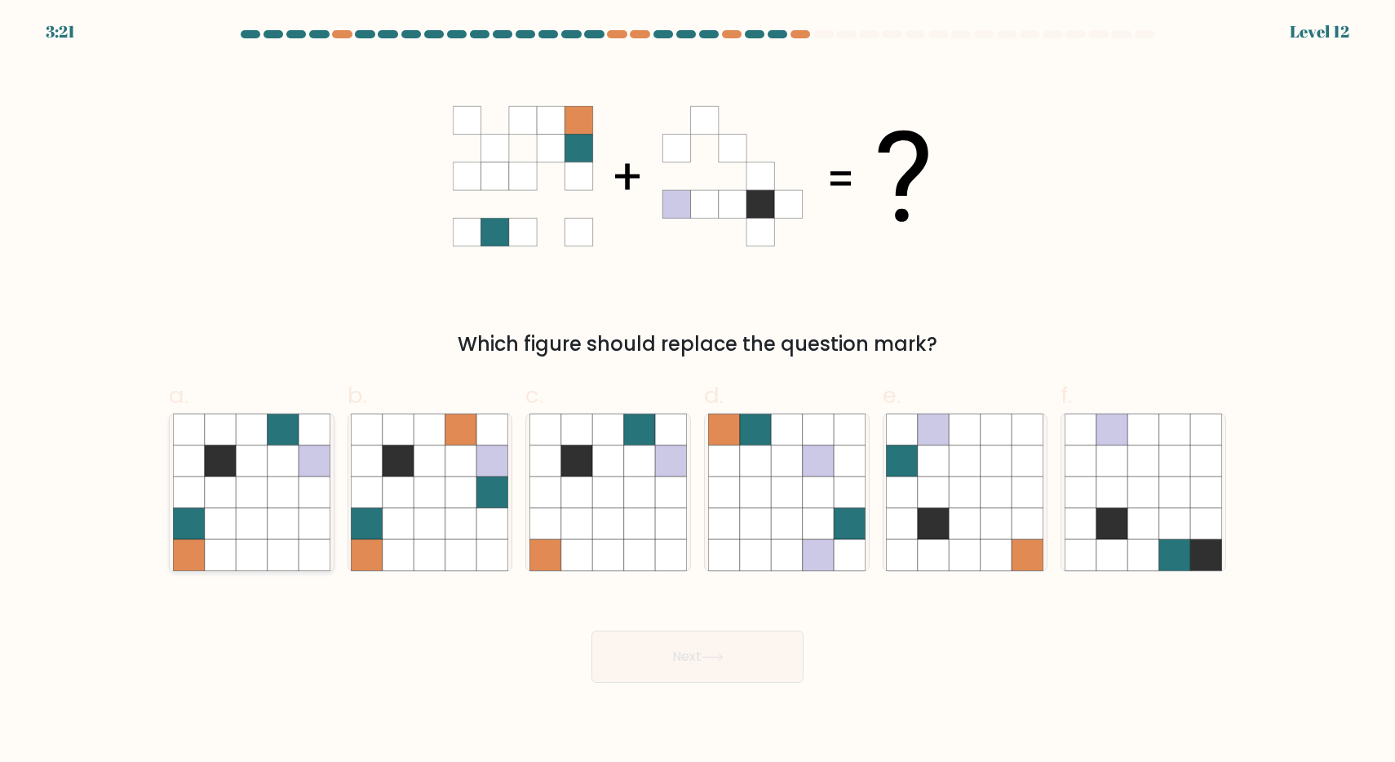
click at [300, 520] on icon at bounding box center [314, 523] width 31 height 31
click at [698, 392] on input "a." at bounding box center [698, 386] width 1 height 11
radio input "true"
click at [695, 664] on button "Next" at bounding box center [698, 657] width 212 height 52
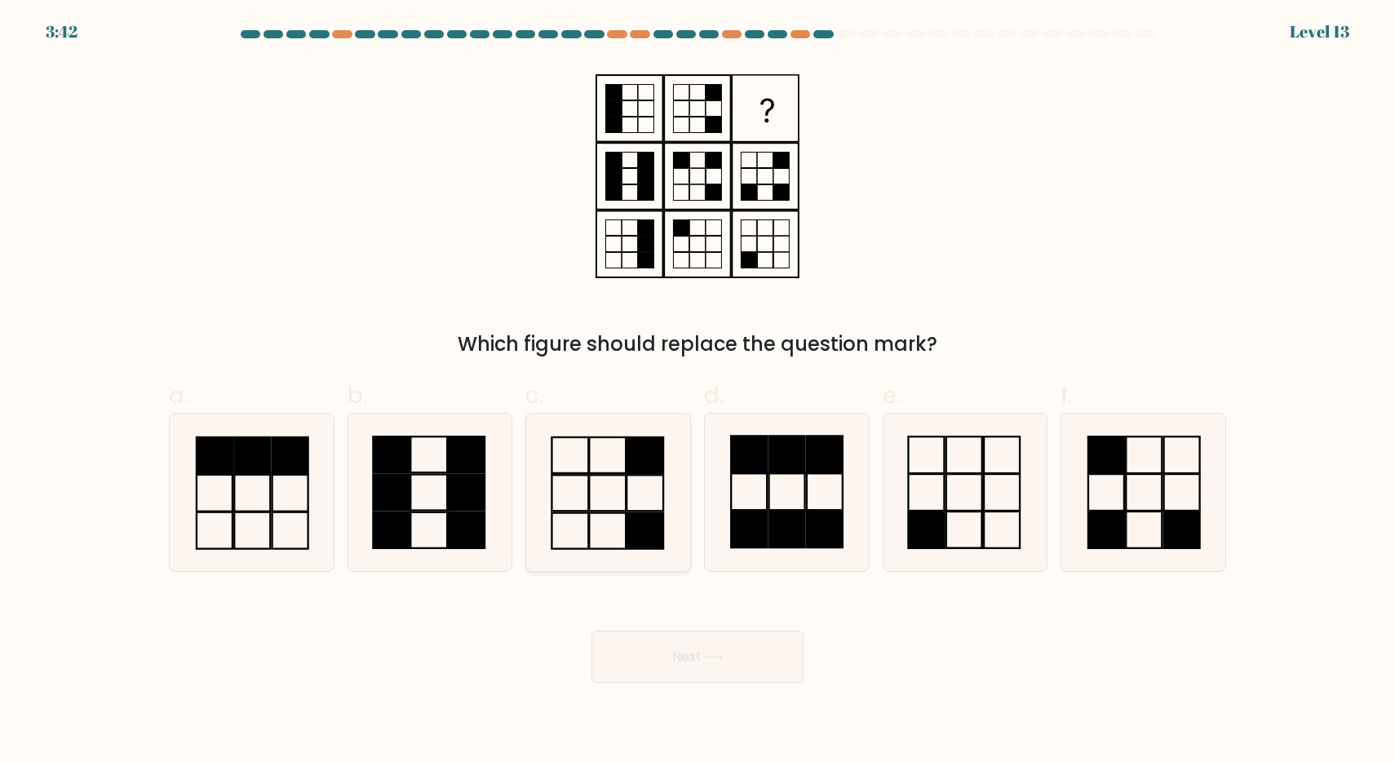
click at [602, 484] on icon at bounding box center [608, 492] width 157 height 157
click at [698, 392] on input "c." at bounding box center [698, 386] width 1 height 11
radio input "true"
click at [663, 636] on button "Next" at bounding box center [698, 657] width 212 height 52
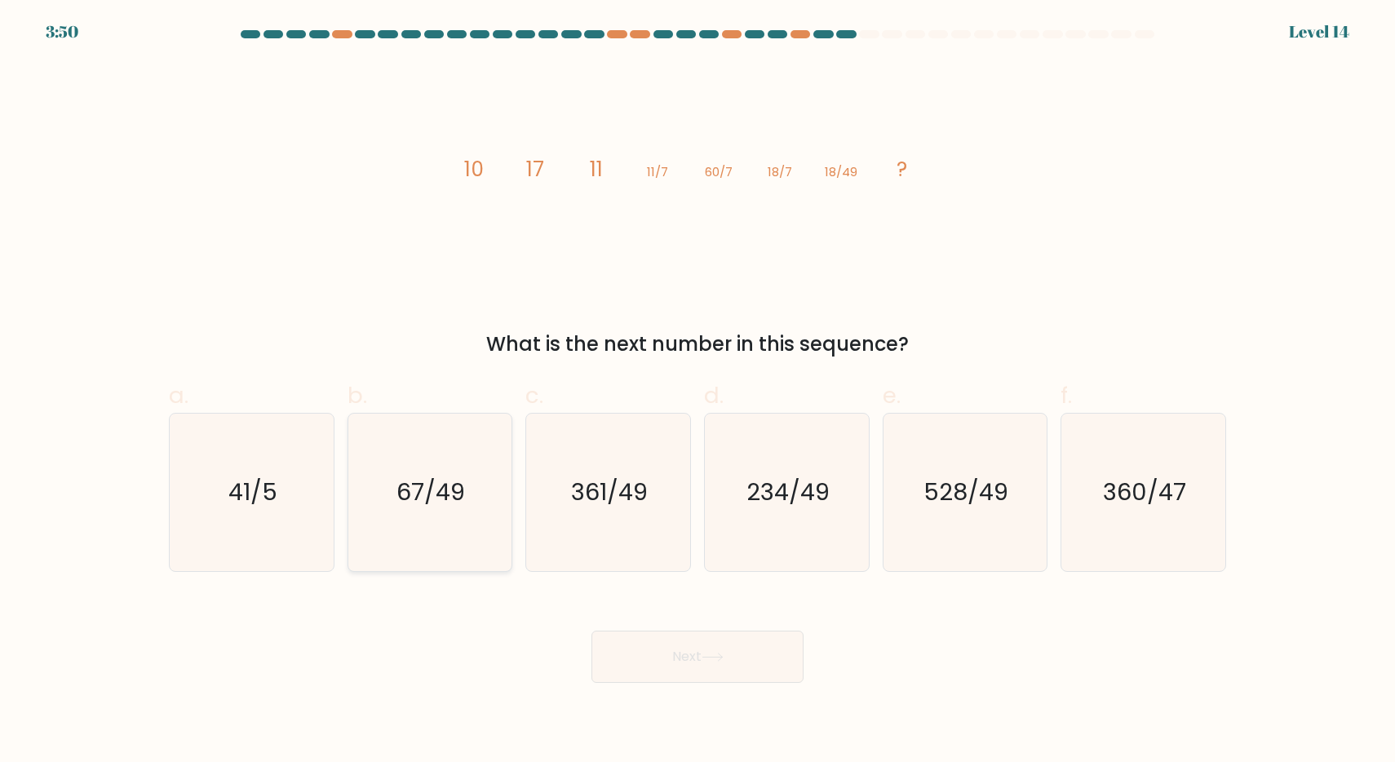
click at [413, 465] on icon "67/49" at bounding box center [429, 492] width 157 height 157
click at [698, 392] on input "b. 67/49" at bounding box center [698, 386] width 1 height 11
radio input "true"
click at [712, 679] on button "Next" at bounding box center [698, 657] width 212 height 52
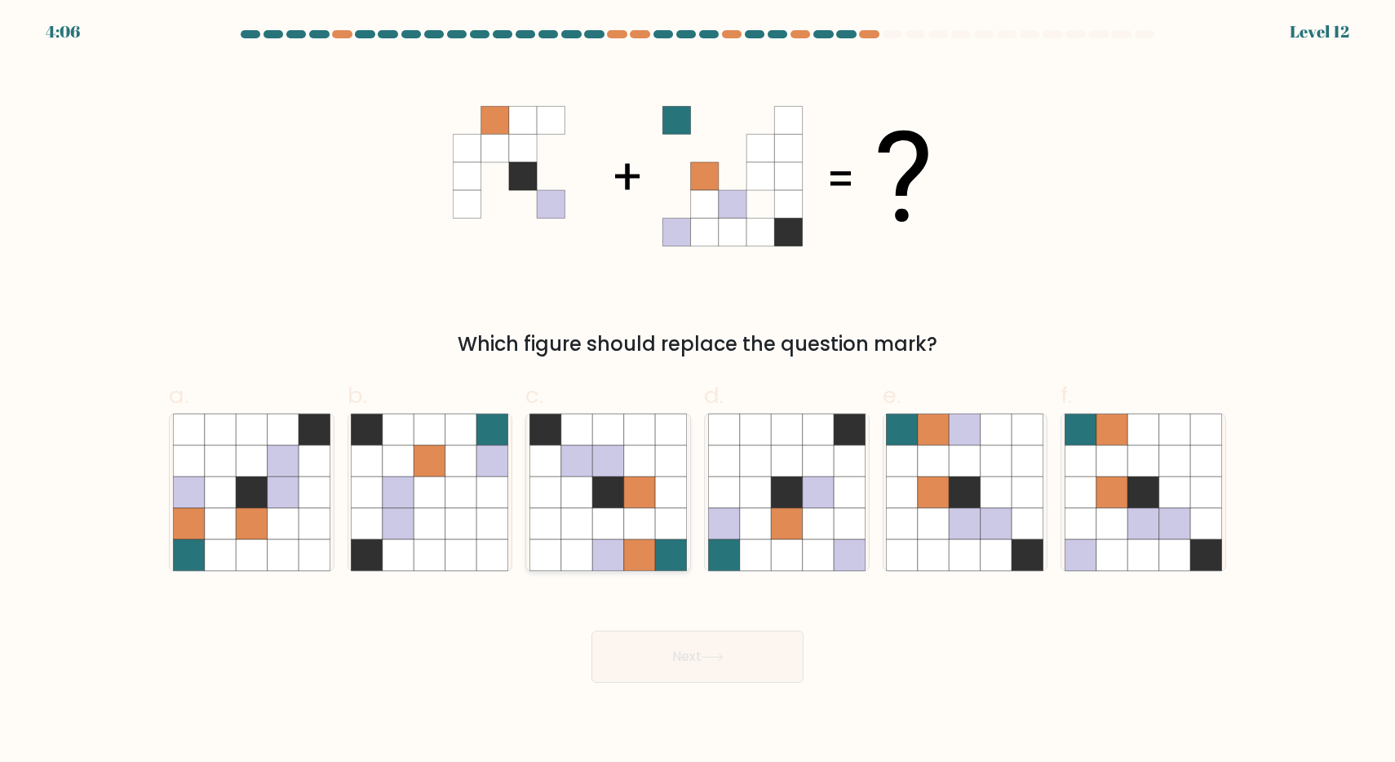
click at [604, 470] on icon at bounding box center [607, 460] width 31 height 31
click at [698, 392] on input "c." at bounding box center [698, 386] width 1 height 11
radio input "true"
click at [706, 658] on icon at bounding box center [713, 657] width 22 height 9
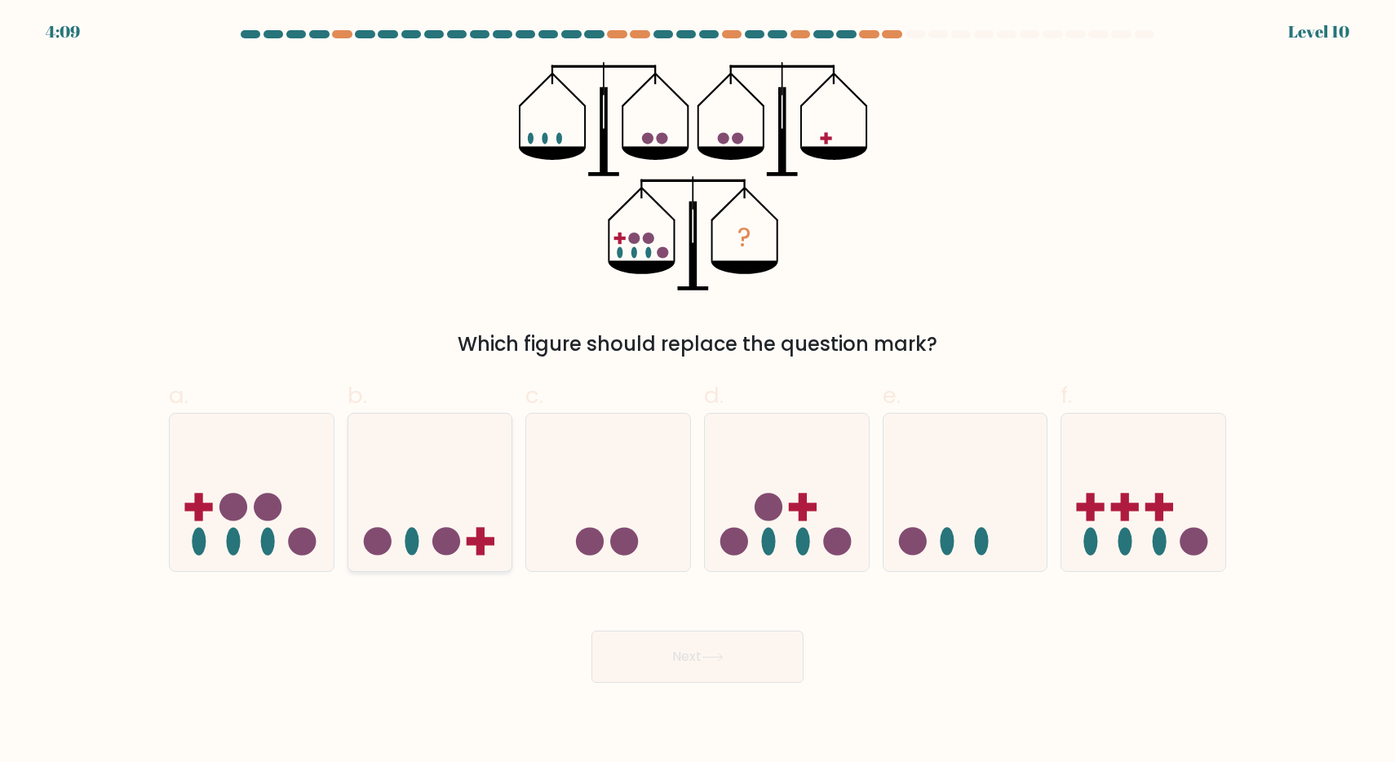
click at [410, 520] on icon at bounding box center [430, 491] width 164 height 135
click at [698, 392] on input "b." at bounding box center [698, 386] width 1 height 11
radio input "true"
click at [659, 658] on button "Next" at bounding box center [698, 657] width 212 height 52
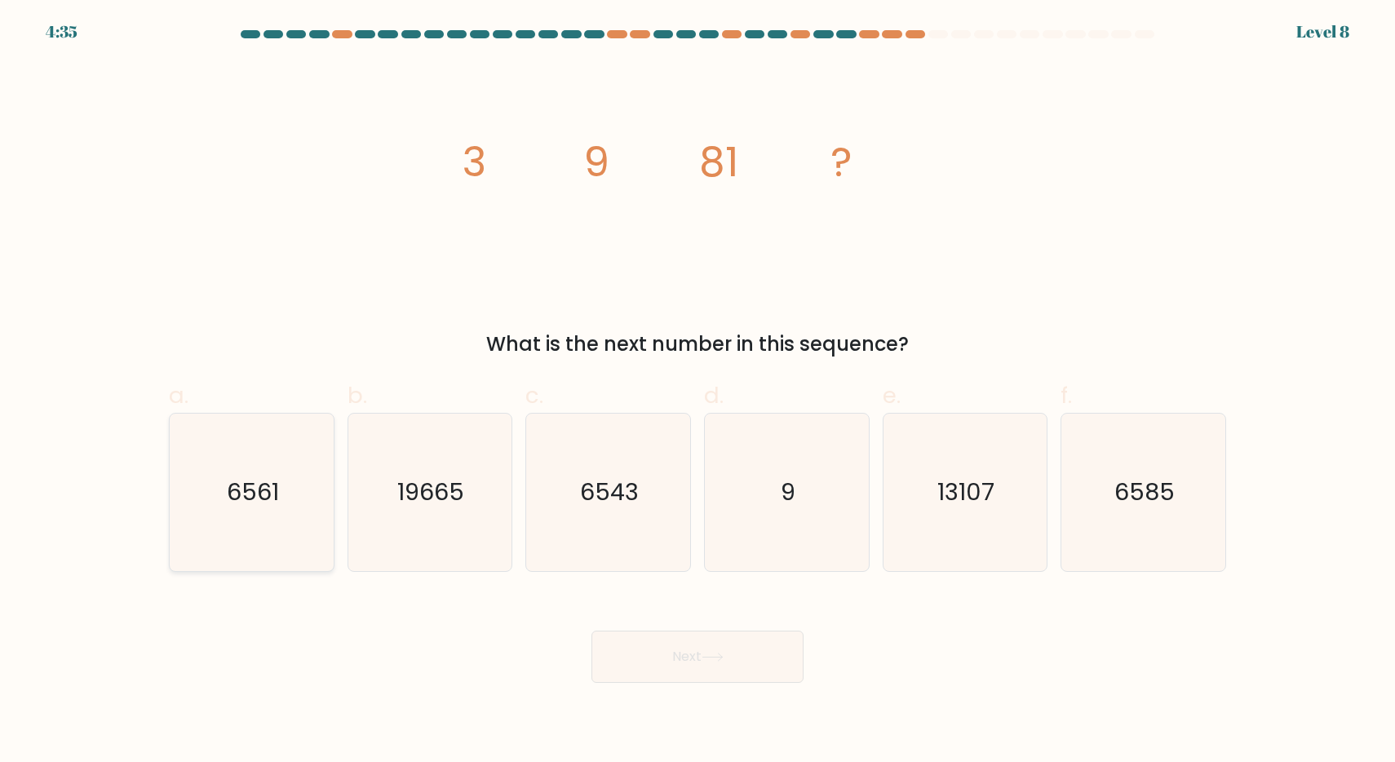
click at [266, 545] on icon "6561" at bounding box center [251, 492] width 157 height 157
click at [698, 392] on input "a. 6561" at bounding box center [698, 386] width 1 height 11
radio input "true"
click at [675, 656] on button "Next" at bounding box center [698, 657] width 212 height 52
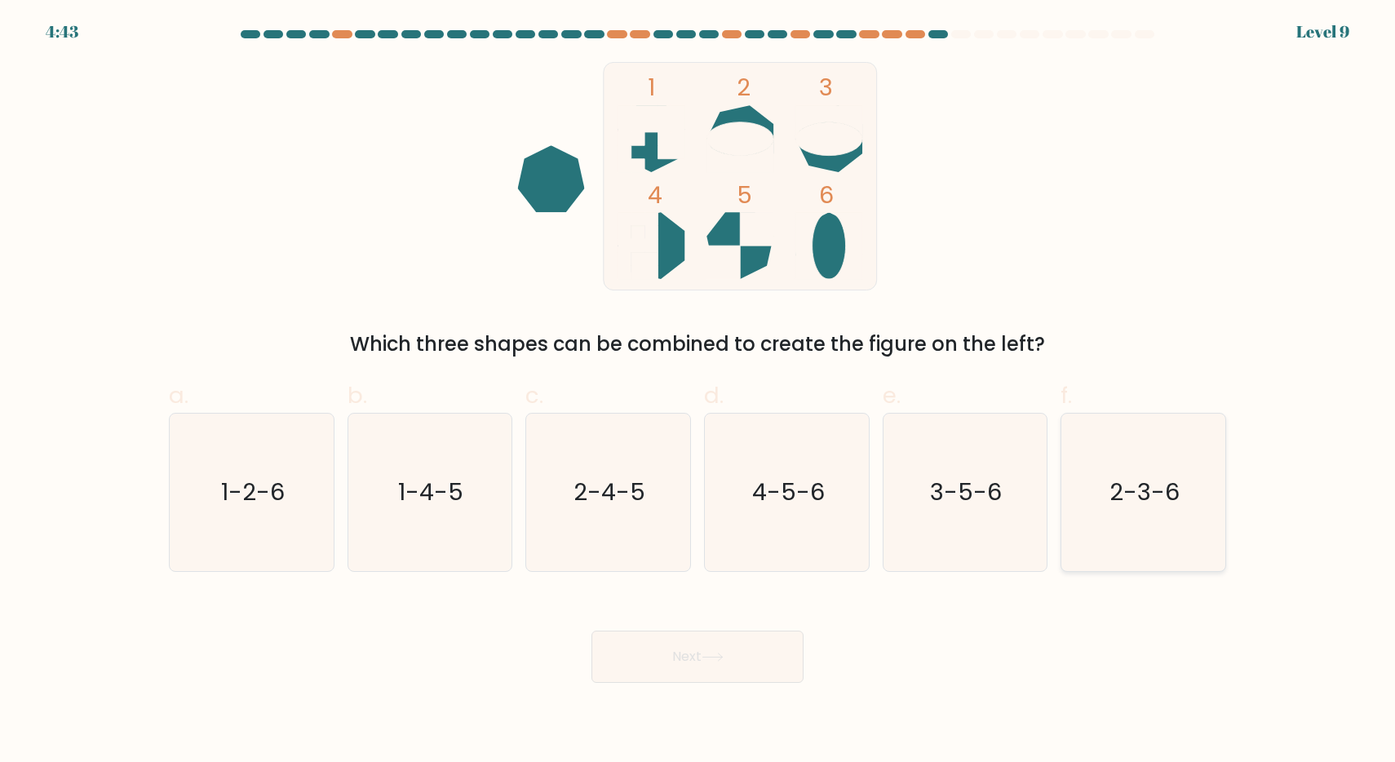
click at [1164, 490] on text "2-3-6" at bounding box center [1145, 492] width 70 height 33
click at [698, 392] on input "f. 2-3-6" at bounding box center [698, 386] width 1 height 11
radio input "true"
click at [636, 656] on button "Next" at bounding box center [698, 657] width 212 height 52
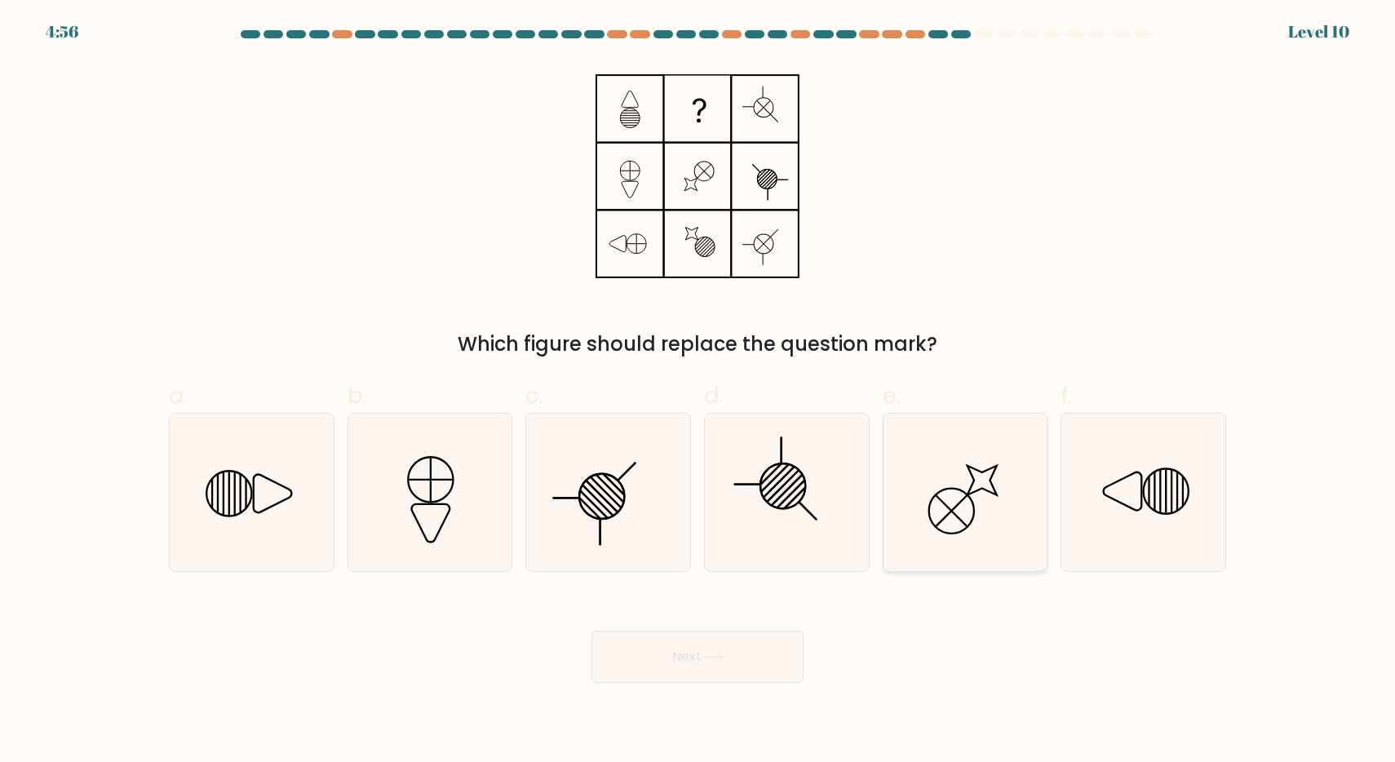
click at [978, 428] on icon at bounding box center [964, 492] width 157 height 157
click at [698, 392] on input "e." at bounding box center [698, 386] width 1 height 11
radio input "true"
click at [716, 667] on button "Next" at bounding box center [698, 657] width 212 height 52
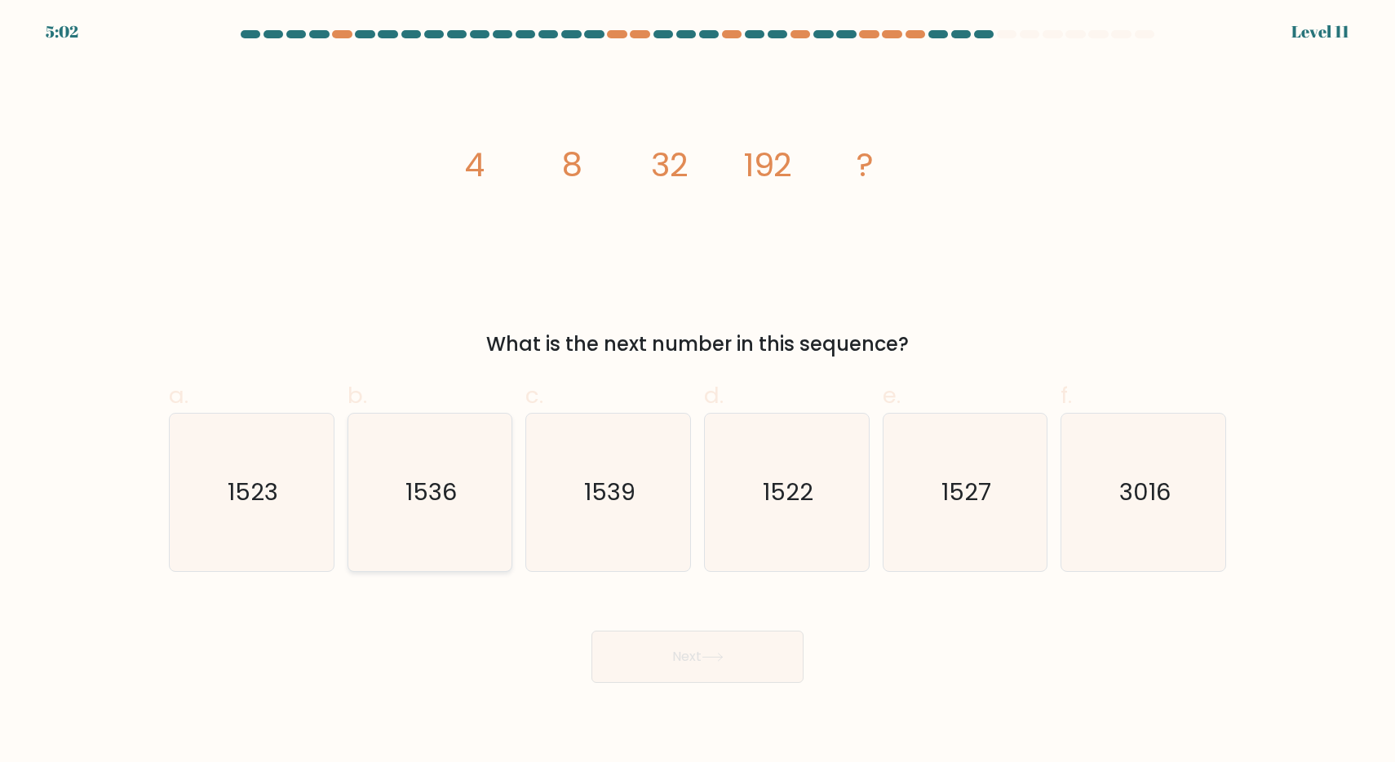
click at [434, 454] on icon "1536" at bounding box center [429, 492] width 157 height 157
click at [698, 392] on input "b. 1536" at bounding box center [698, 386] width 1 height 11
radio input "true"
click at [672, 672] on button "Next" at bounding box center [698, 657] width 212 height 52
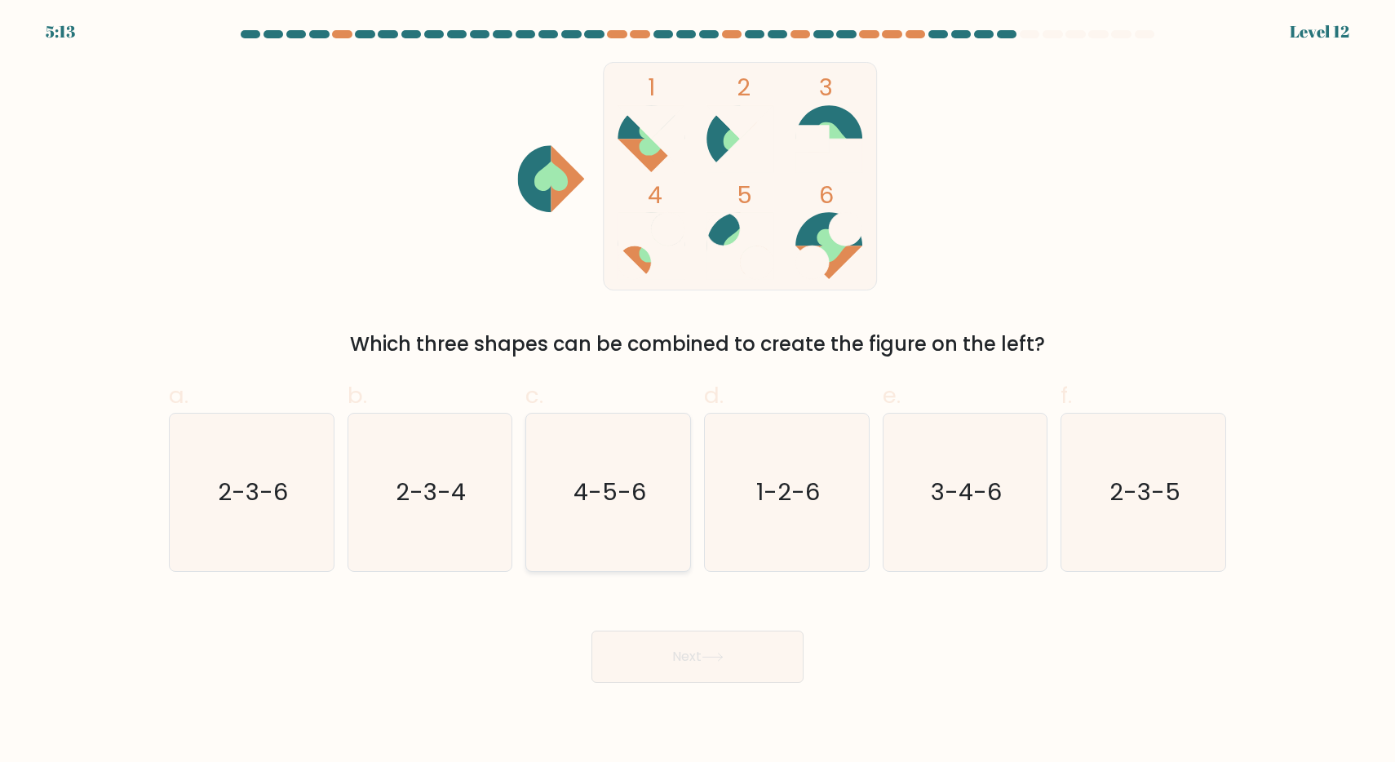
click at [620, 482] on text "4-5-6" at bounding box center [610, 492] width 73 height 33
click at [698, 392] on input "c. 4-5-6" at bounding box center [698, 386] width 1 height 11
radio input "true"
click at [713, 653] on icon at bounding box center [713, 657] width 22 height 9
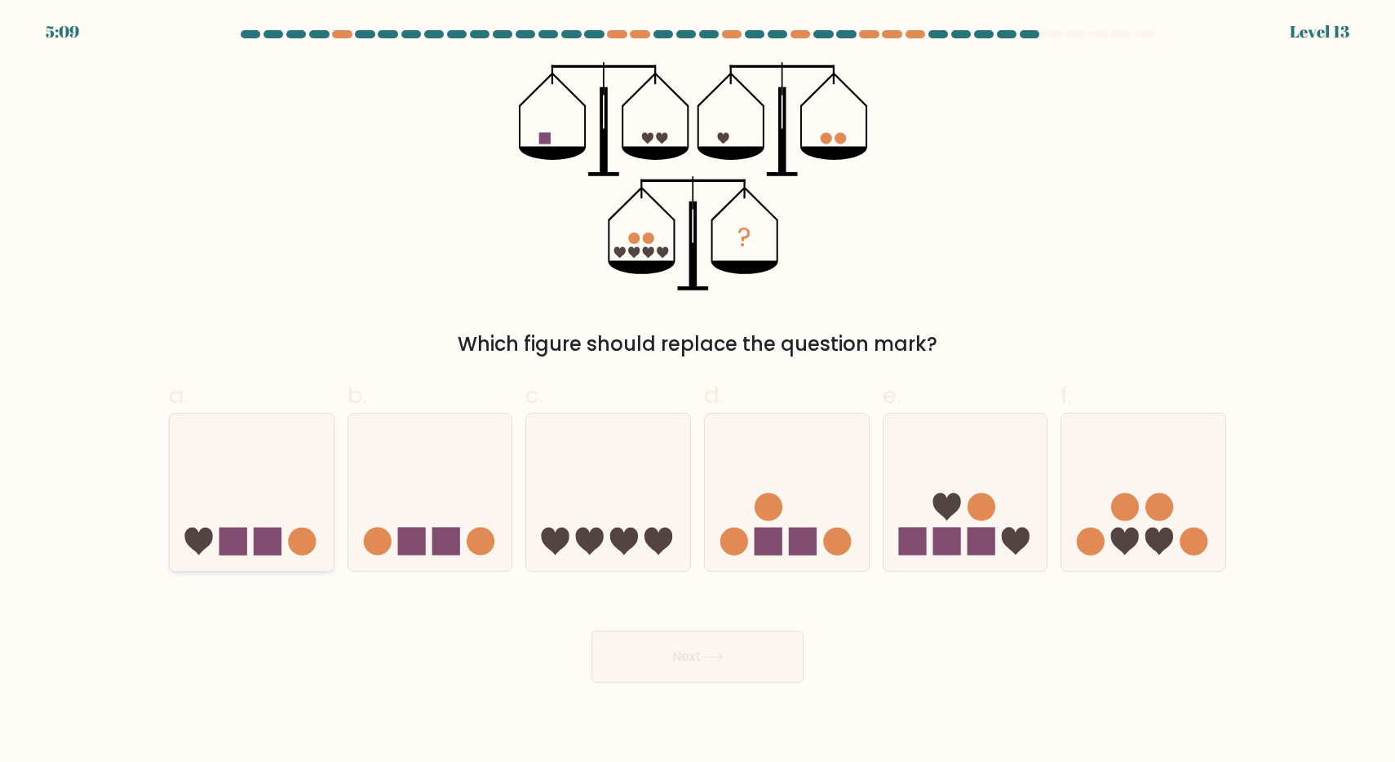
click at [299, 488] on icon at bounding box center [252, 491] width 164 height 135
click at [698, 392] on input "a." at bounding box center [698, 386] width 1 height 11
radio input "true"
click at [728, 644] on button "Next" at bounding box center [698, 657] width 212 height 52
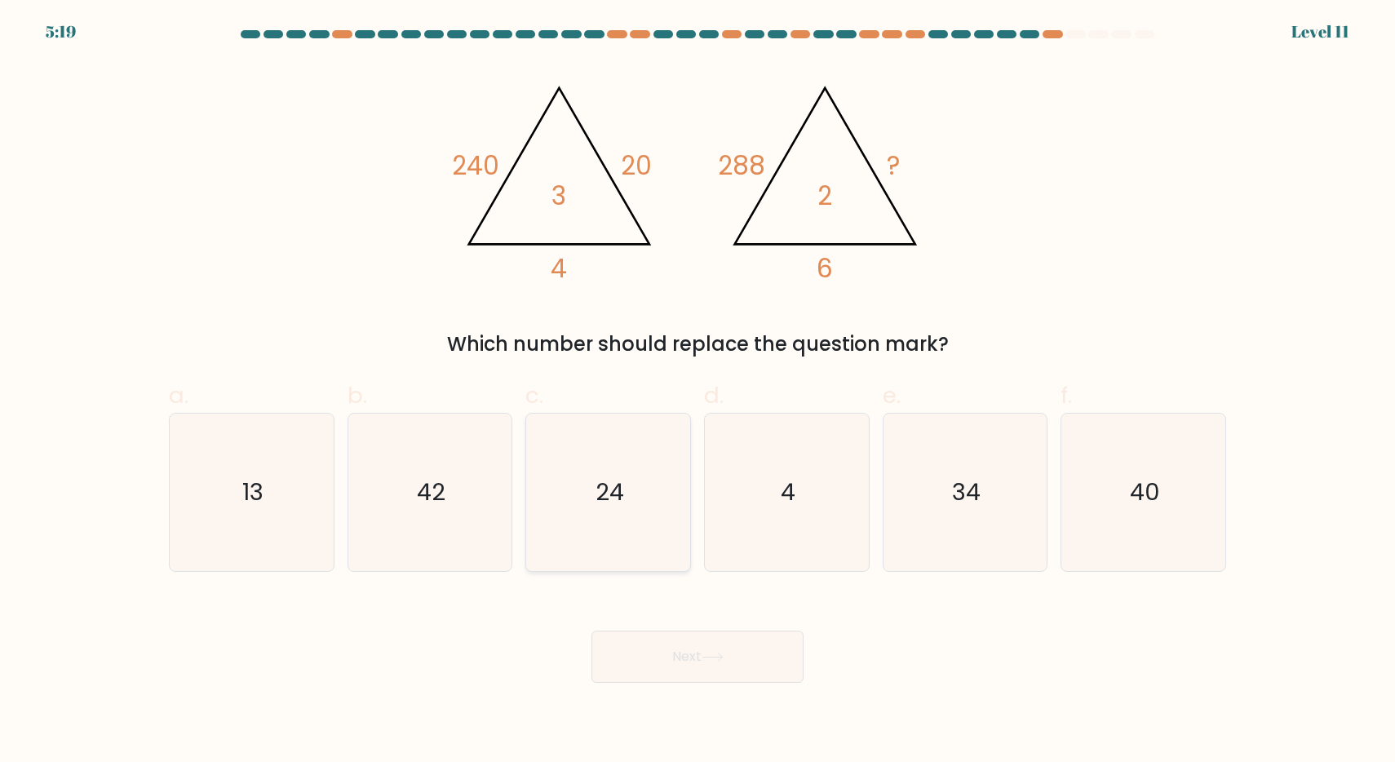
click at [614, 516] on icon "24" at bounding box center [608, 492] width 157 height 157
click at [698, 392] on input "c. 24" at bounding box center [698, 386] width 1 height 11
radio input "true"
click at [693, 650] on button "Next" at bounding box center [698, 657] width 212 height 52
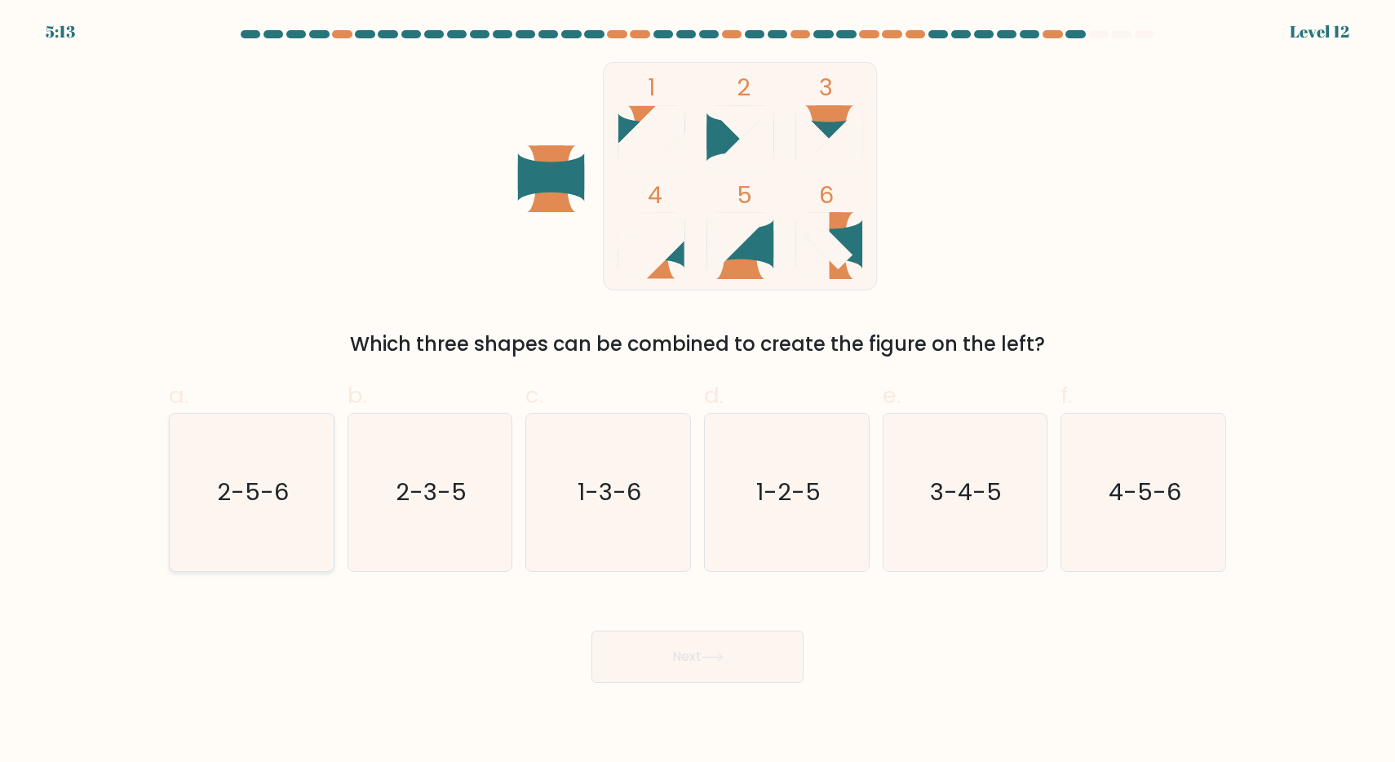
click at [290, 511] on icon "2-5-6" at bounding box center [251, 492] width 157 height 157
click at [698, 392] on input "a. 2-5-6" at bounding box center [698, 386] width 1 height 11
radio input "true"
click at [372, 525] on icon "2-3-5" at bounding box center [429, 492] width 157 height 157
click at [698, 392] on input "b. 2-3-5" at bounding box center [698, 386] width 1 height 11
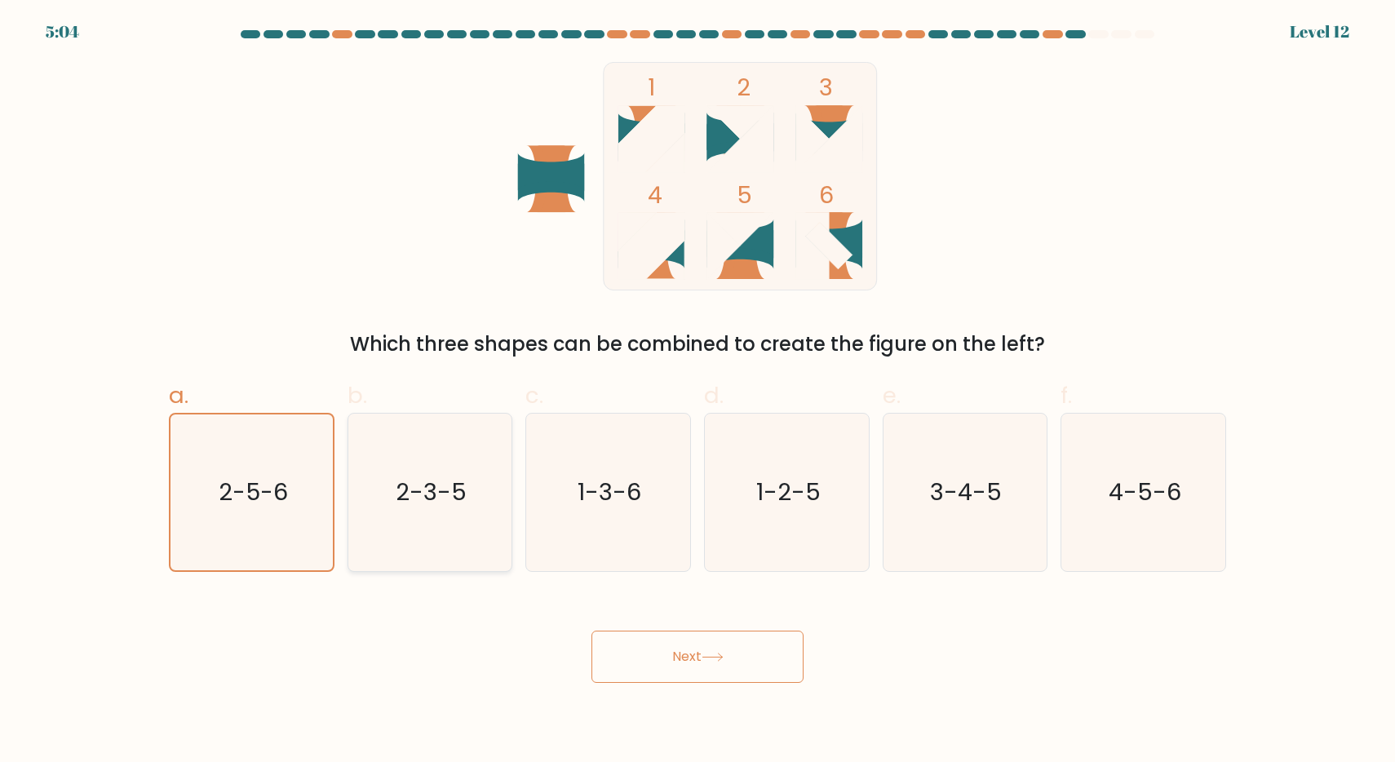
radio input "true"
click at [775, 660] on button "Next" at bounding box center [698, 657] width 212 height 52
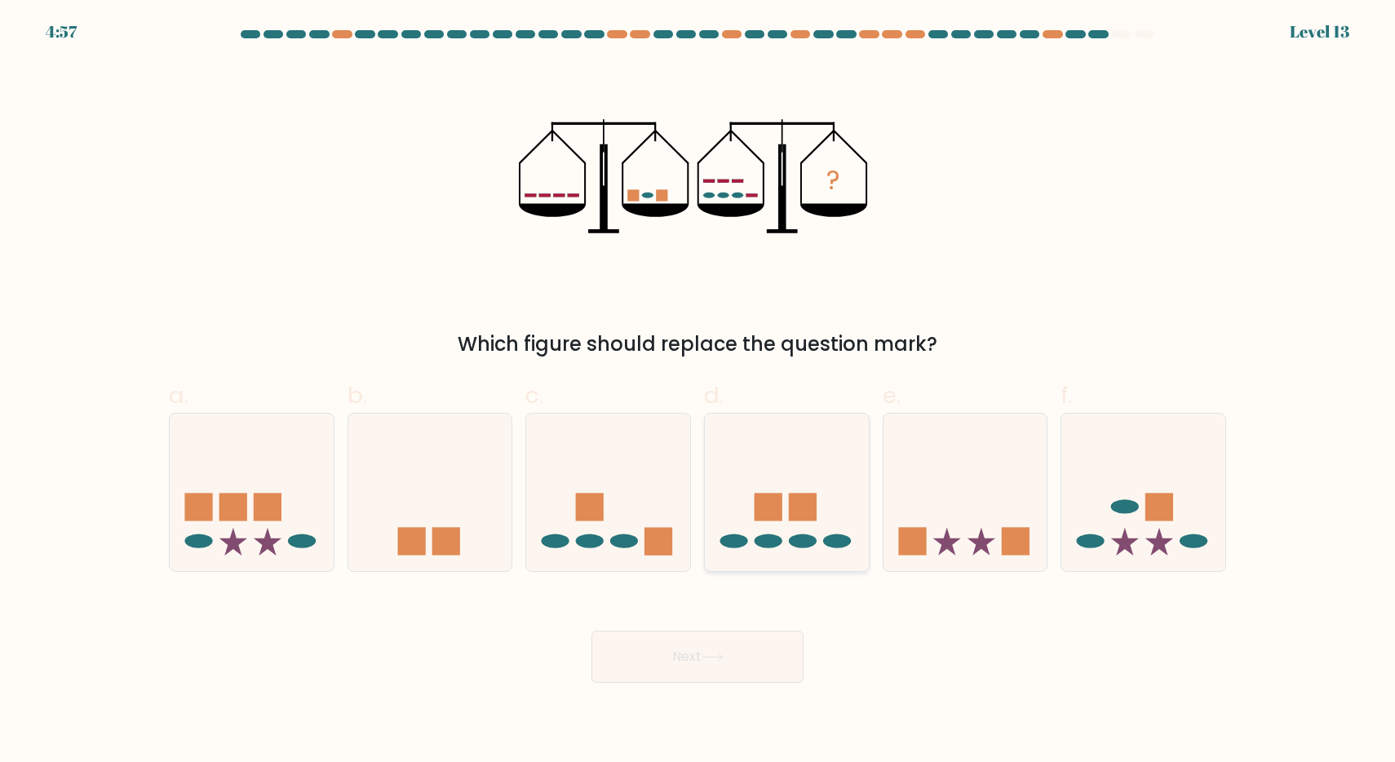
click at [824, 472] on icon at bounding box center [787, 491] width 164 height 135
click at [698, 392] on input "d." at bounding box center [698, 386] width 1 height 11
radio input "true"
click at [741, 655] on button "Next" at bounding box center [698, 657] width 212 height 52
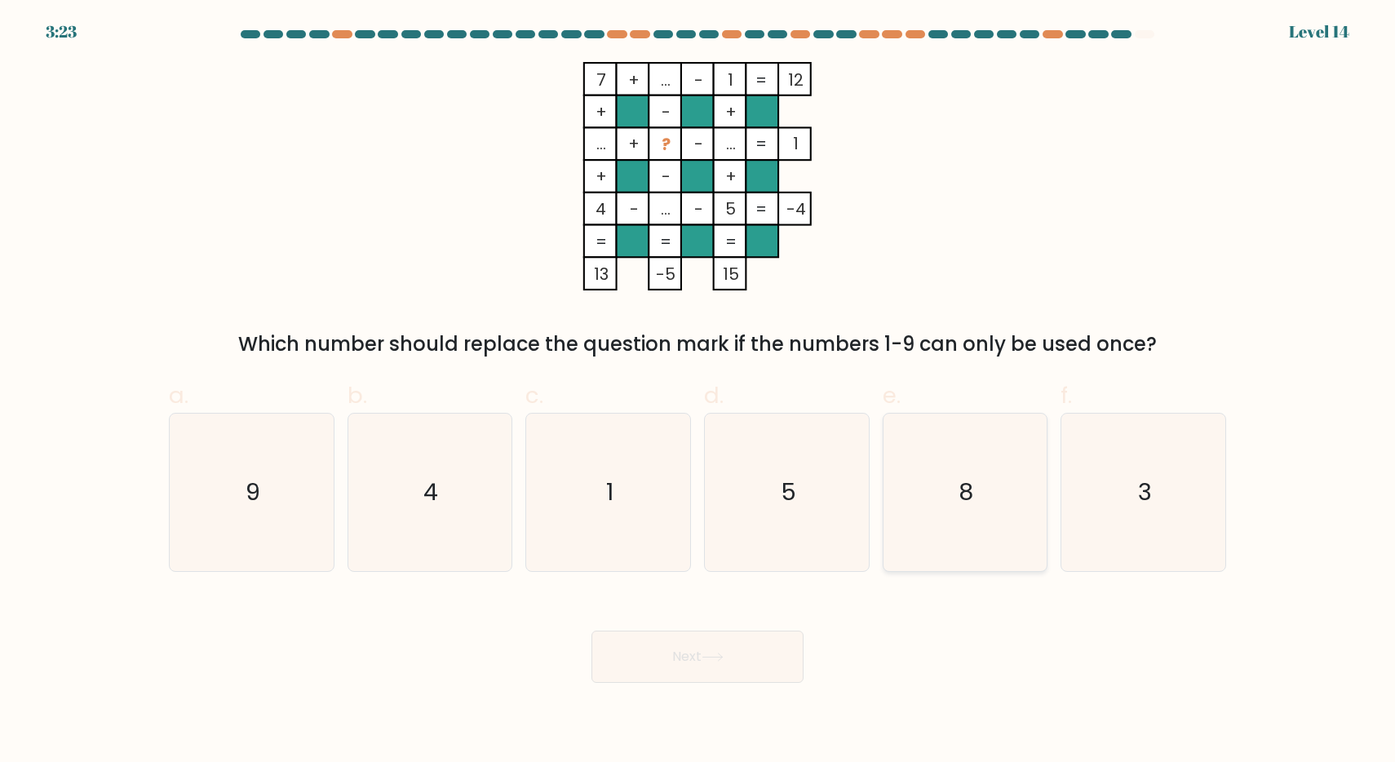
click at [948, 501] on icon "8" at bounding box center [964, 492] width 157 height 157
click at [698, 392] on input "e. 8" at bounding box center [698, 386] width 1 height 11
radio input "true"
click at [734, 659] on button "Next" at bounding box center [698, 657] width 212 height 52
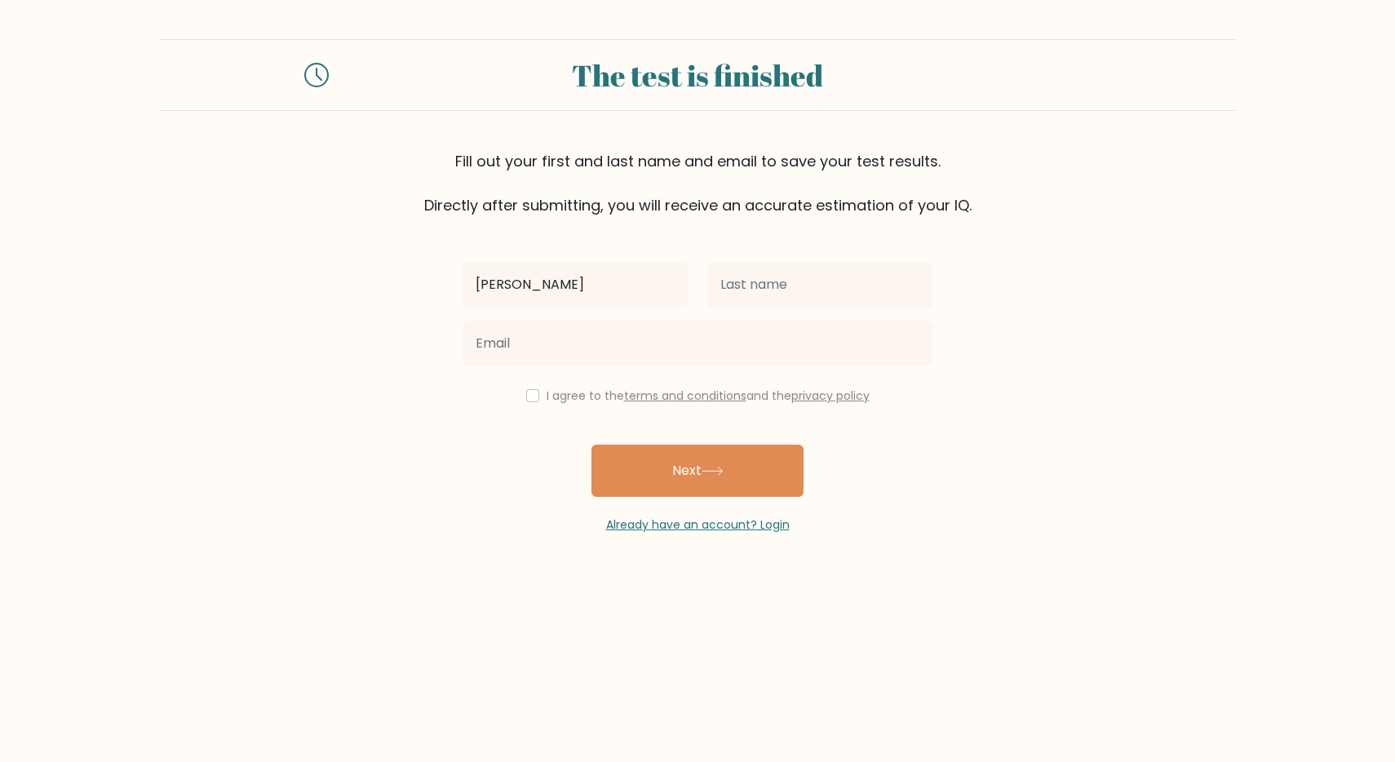
type input "Rinjani"
type input "Saraswati"
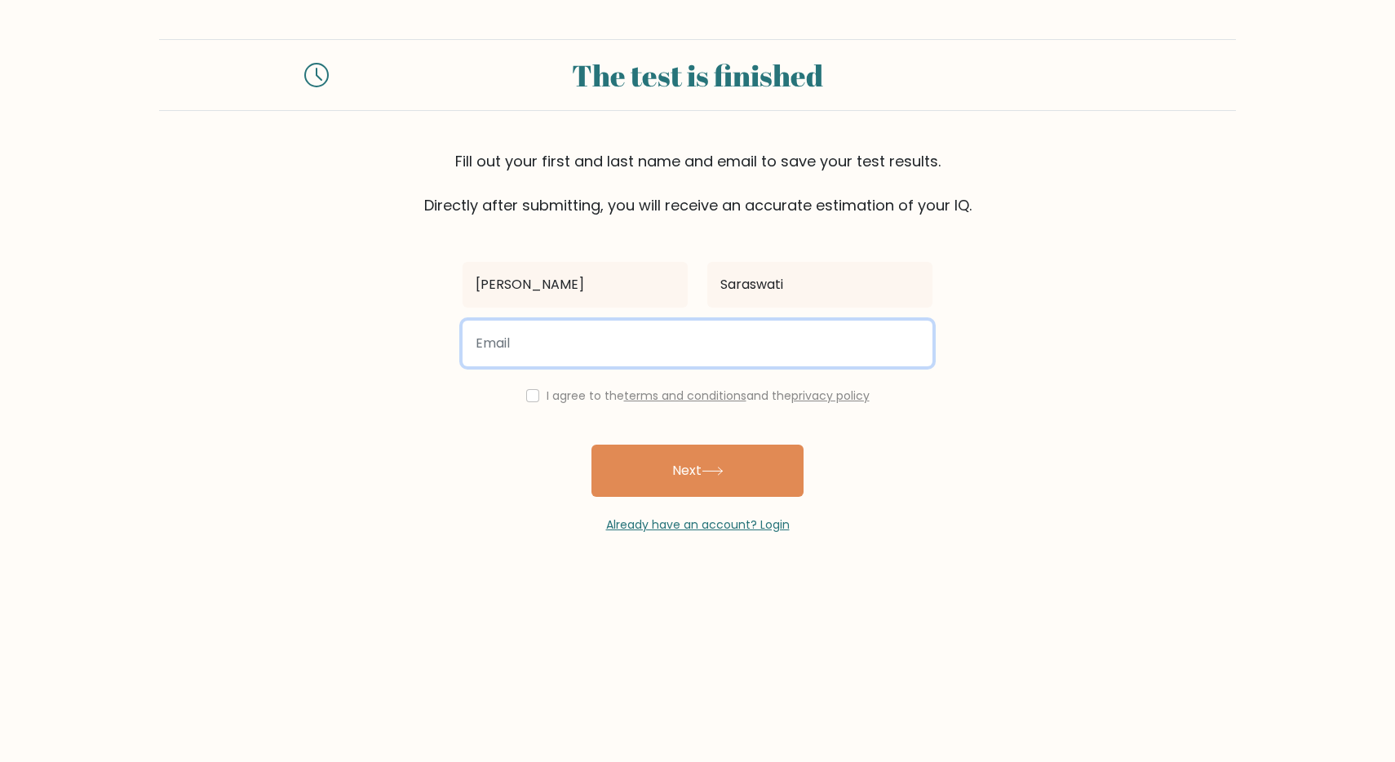
click at [574, 334] on input "email" at bounding box center [698, 344] width 470 height 46
type input "rinjanikanthi@gmail.com"
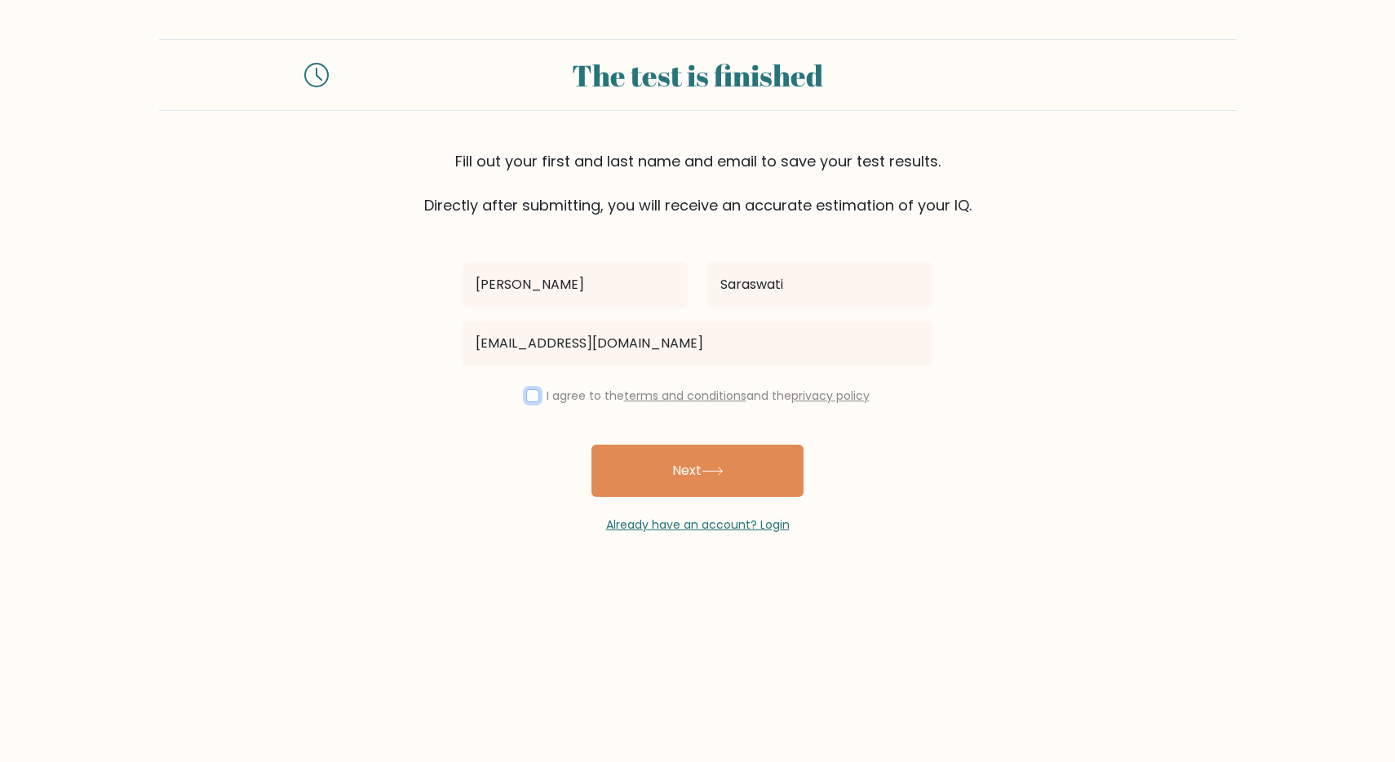
click at [533, 397] on input "checkbox" at bounding box center [532, 395] width 13 height 13
checkbox input "true"
click at [671, 463] on button "Next" at bounding box center [698, 471] width 212 height 52
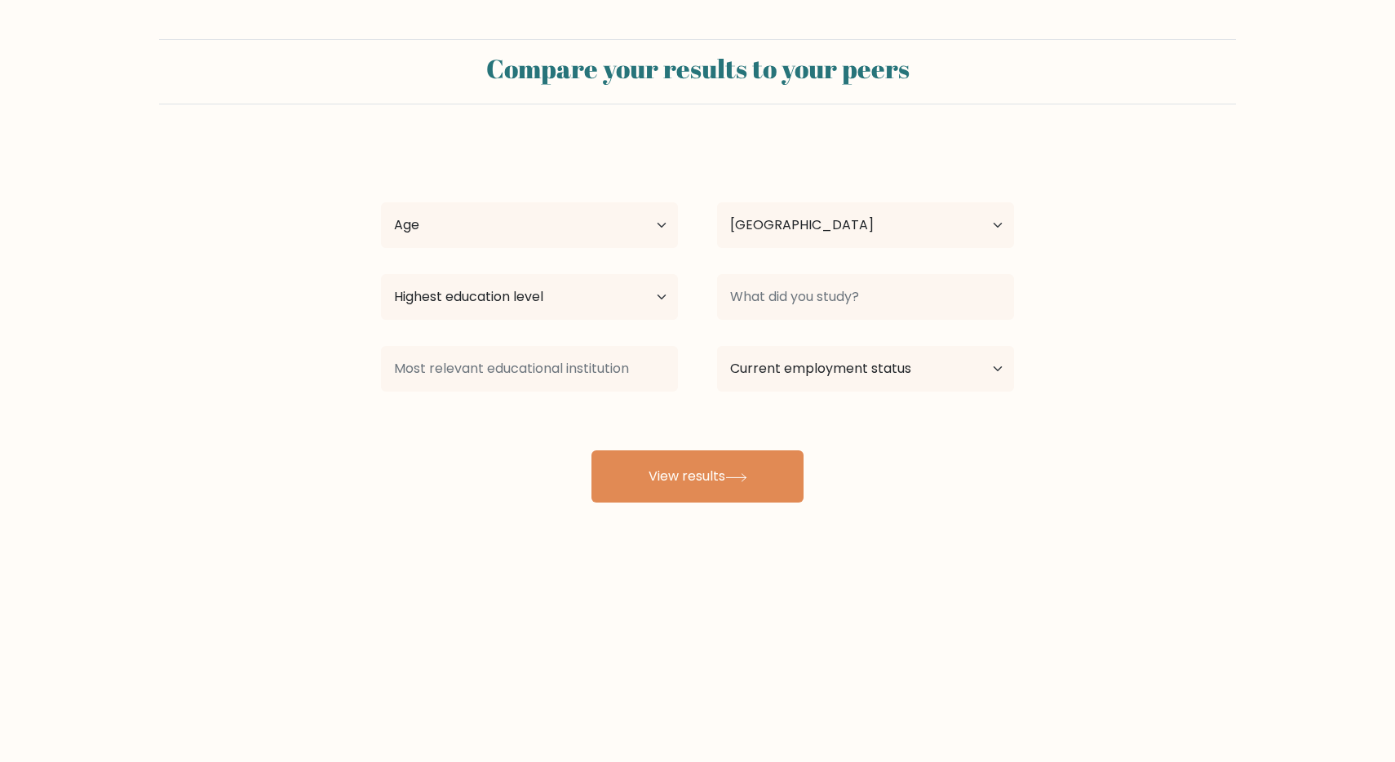
select select "ID"
click at [596, 221] on select "Age Under [DEMOGRAPHIC_DATA] [DEMOGRAPHIC_DATA] [DEMOGRAPHIC_DATA] [DEMOGRAPHIC…" at bounding box center [529, 225] width 297 height 46
select select "25_34"
click at [580, 314] on select "Highest education level No schooling Primary Lower Secondary Upper Secondary Oc…" at bounding box center [529, 297] width 297 height 46
select select "bachelors_degree"
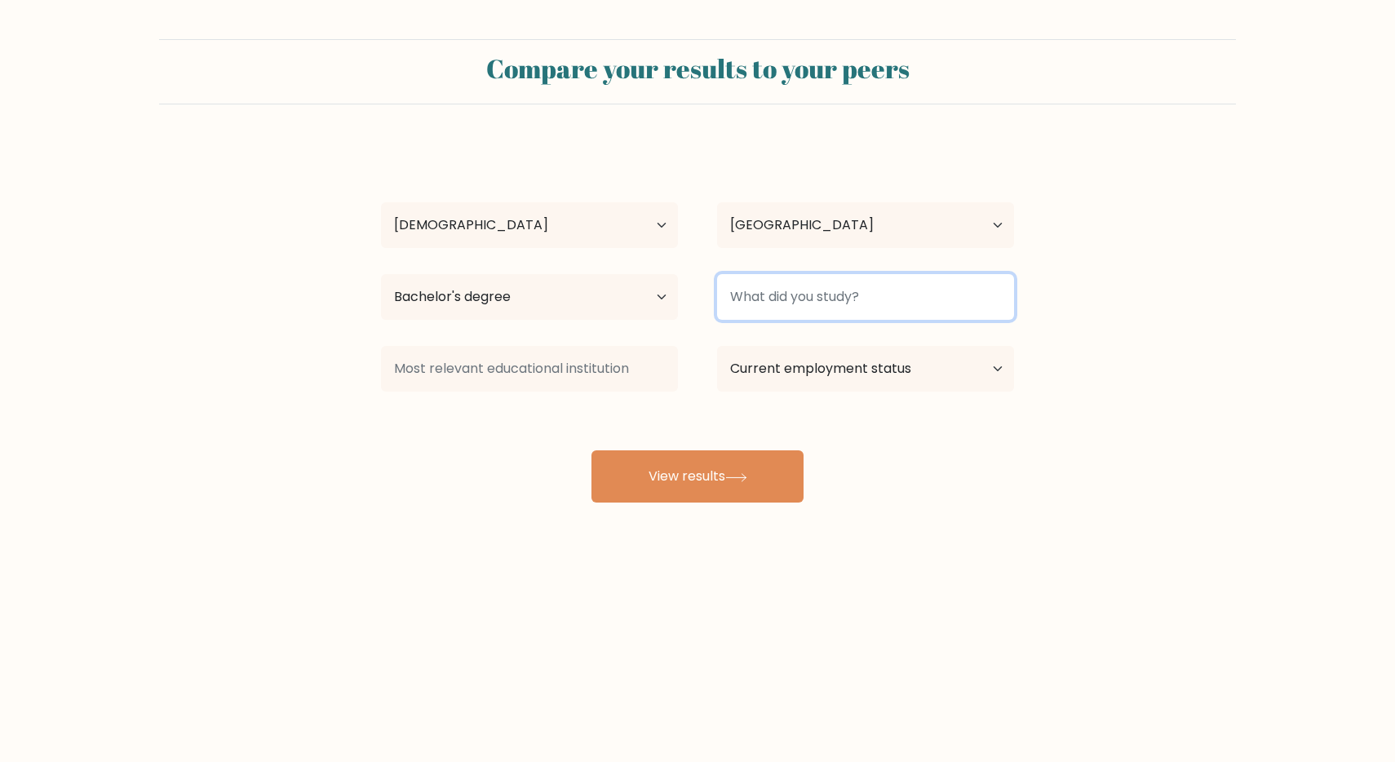
click at [755, 293] on input at bounding box center [865, 297] width 297 height 46
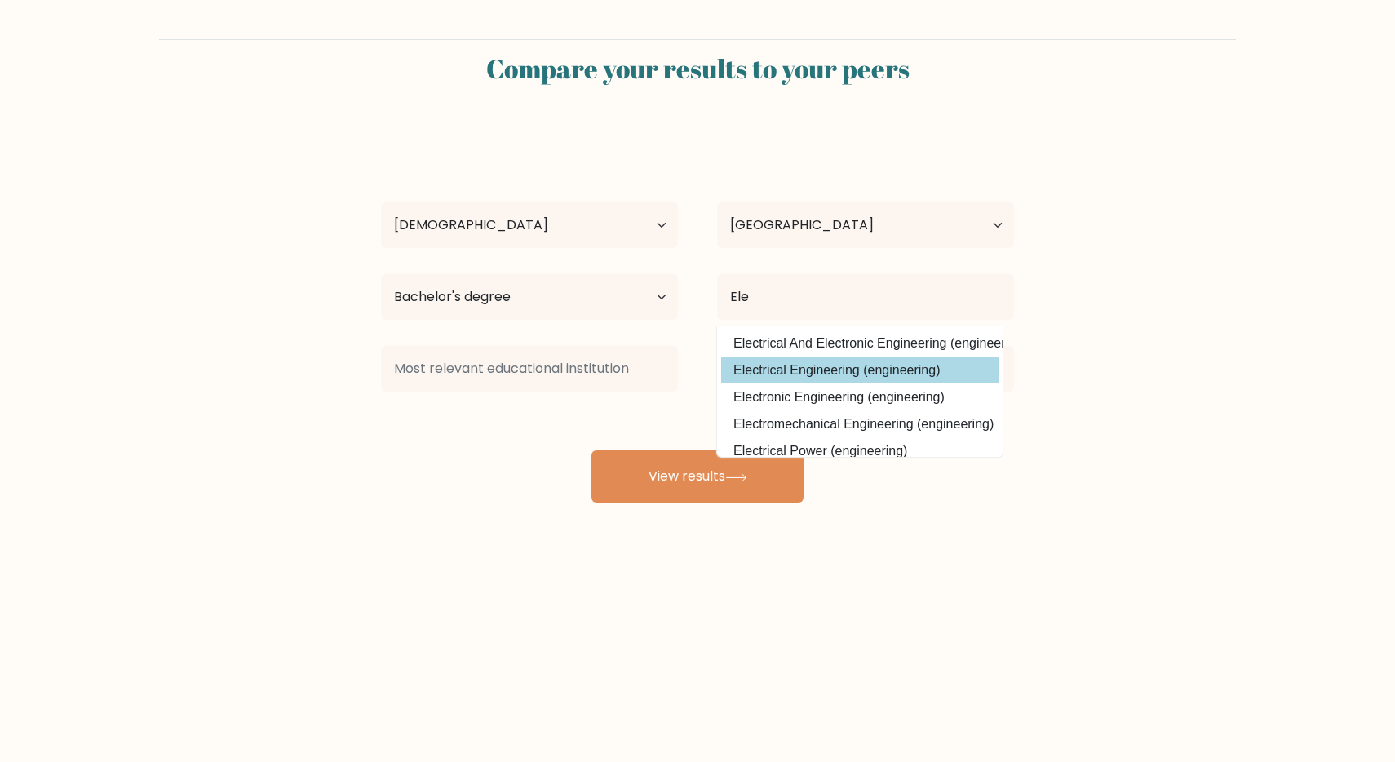
click at [831, 374] on option "Electrical Engineering (engineering)" at bounding box center [859, 370] width 277 height 26
type input "Electrical Engineering"
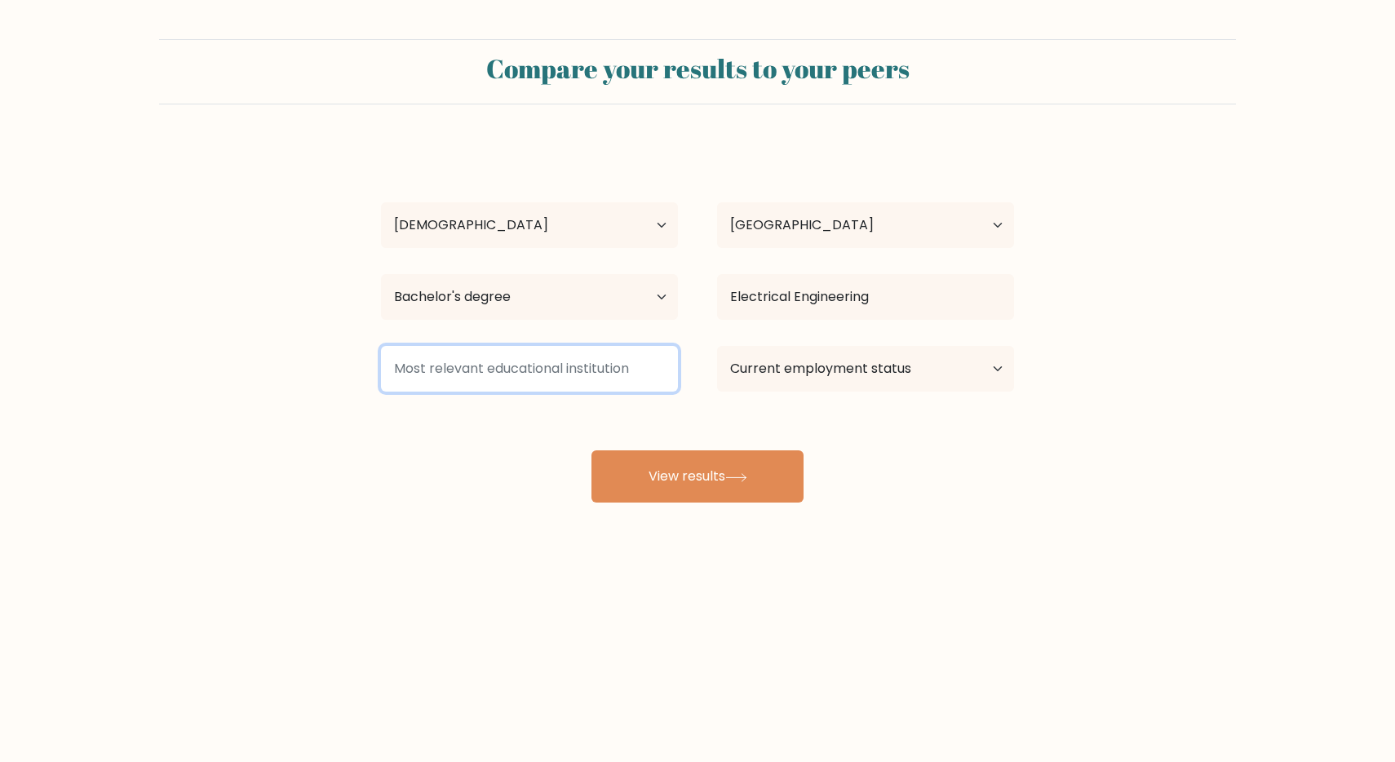
click at [602, 371] on input at bounding box center [529, 369] width 297 height 46
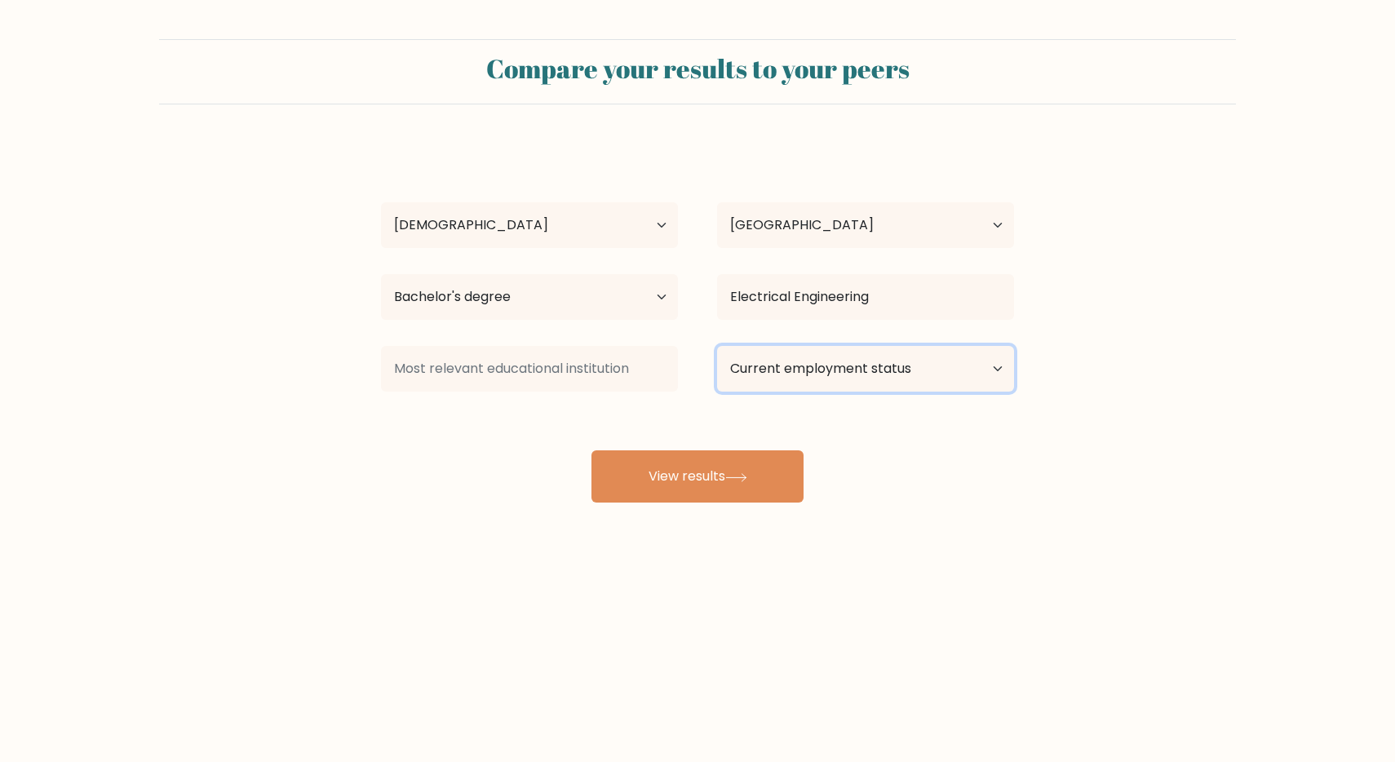
click at [750, 369] on select "Current employment status Employed Student Retired Other / prefer not to answer" at bounding box center [865, 369] width 297 height 46
select select "employed"
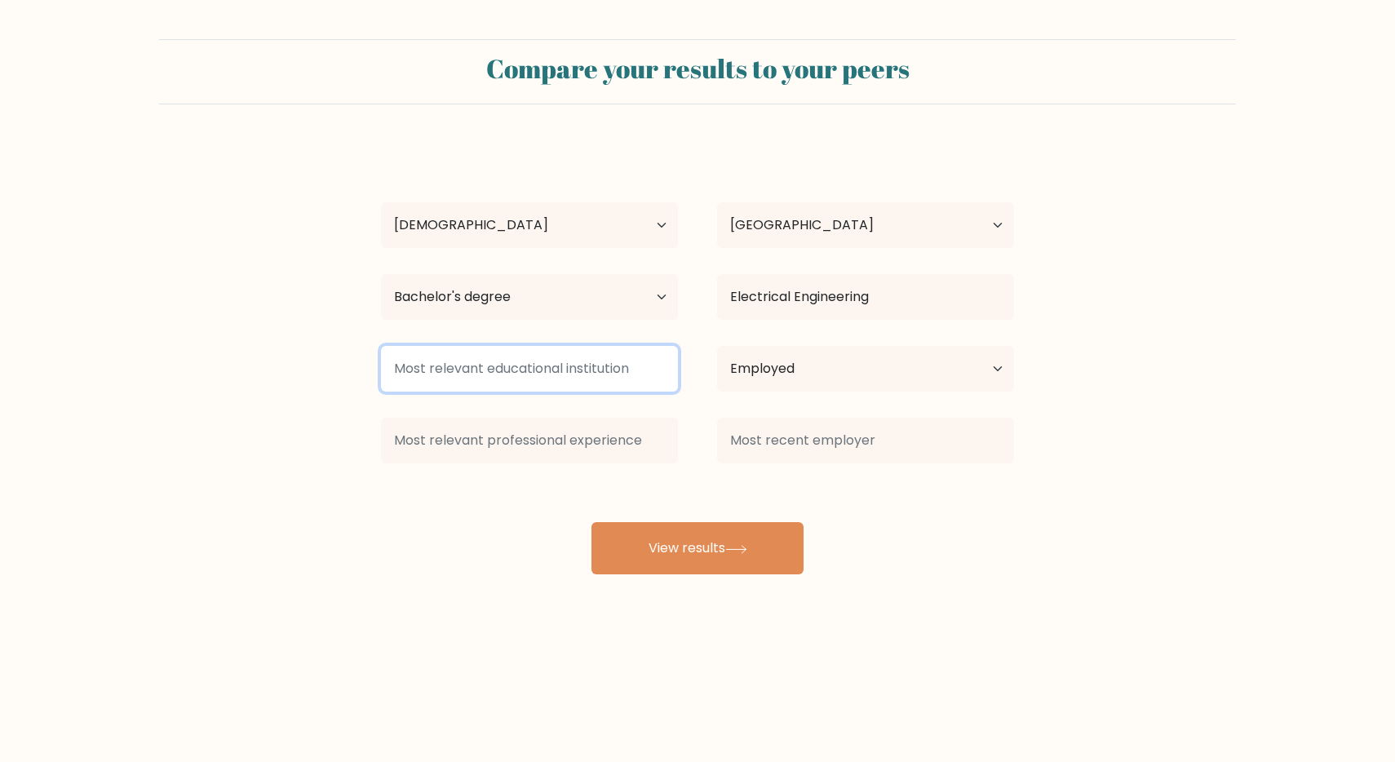
click at [577, 358] on input at bounding box center [529, 369] width 297 height 46
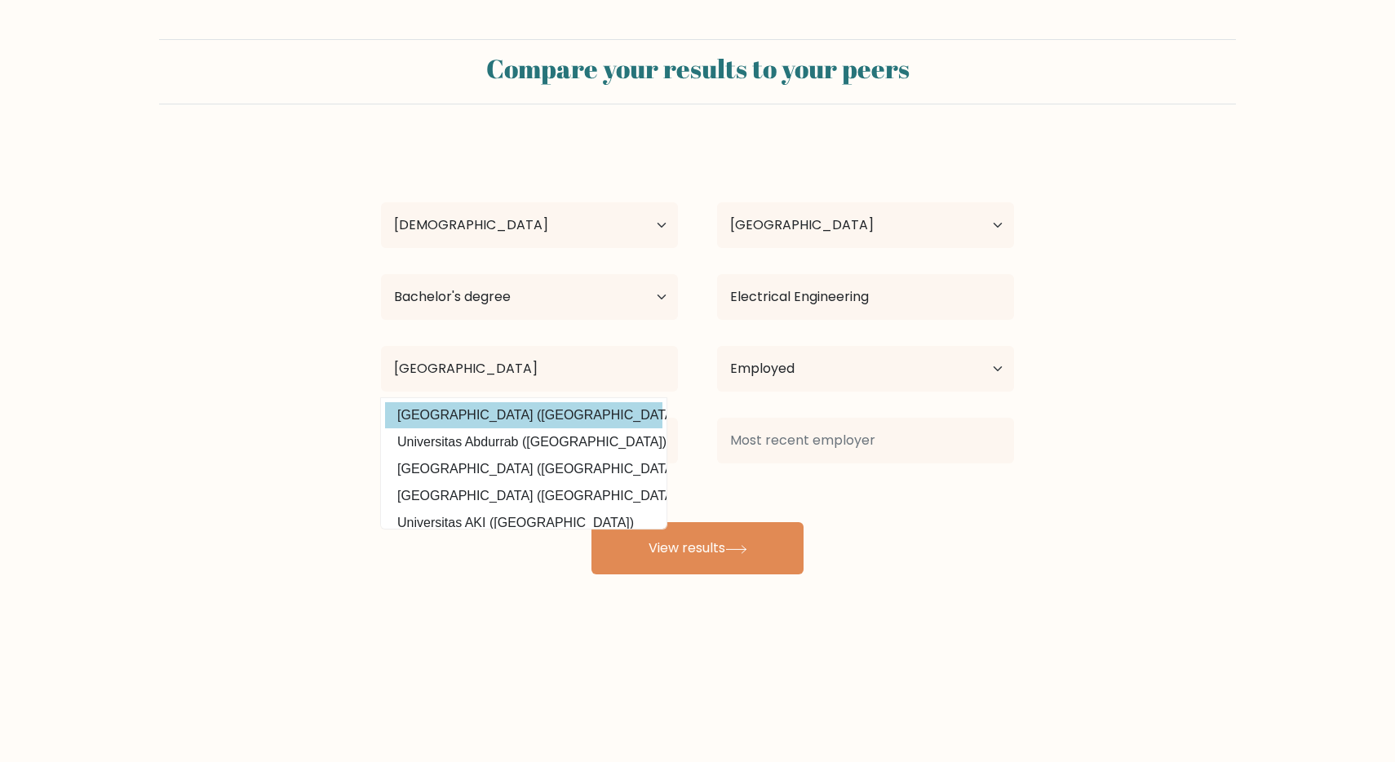
click at [495, 416] on option "[GEOGRAPHIC_DATA] ([GEOGRAPHIC_DATA])" at bounding box center [523, 415] width 277 height 26
type input "[GEOGRAPHIC_DATA]"
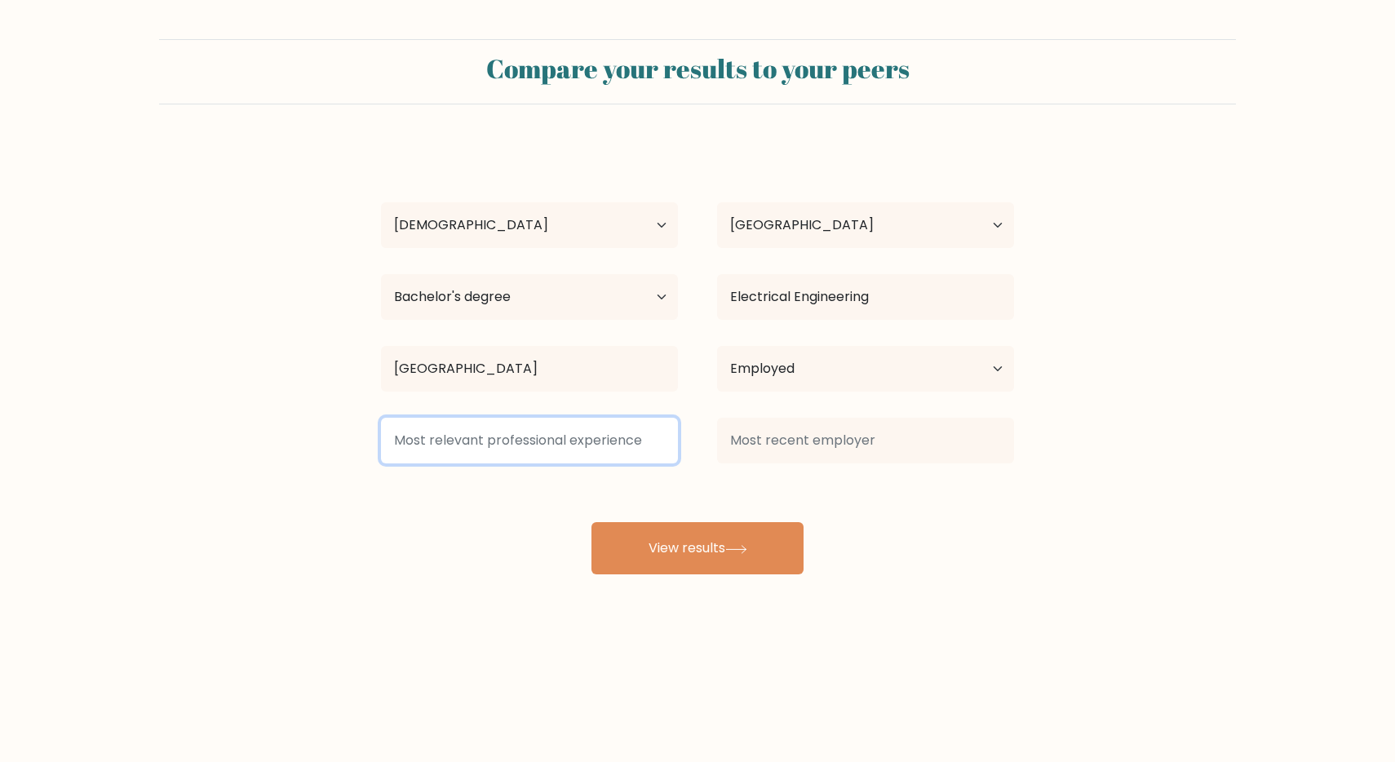
click at [522, 436] on input at bounding box center [529, 441] width 297 height 46
type input "a"
type input "Sales"
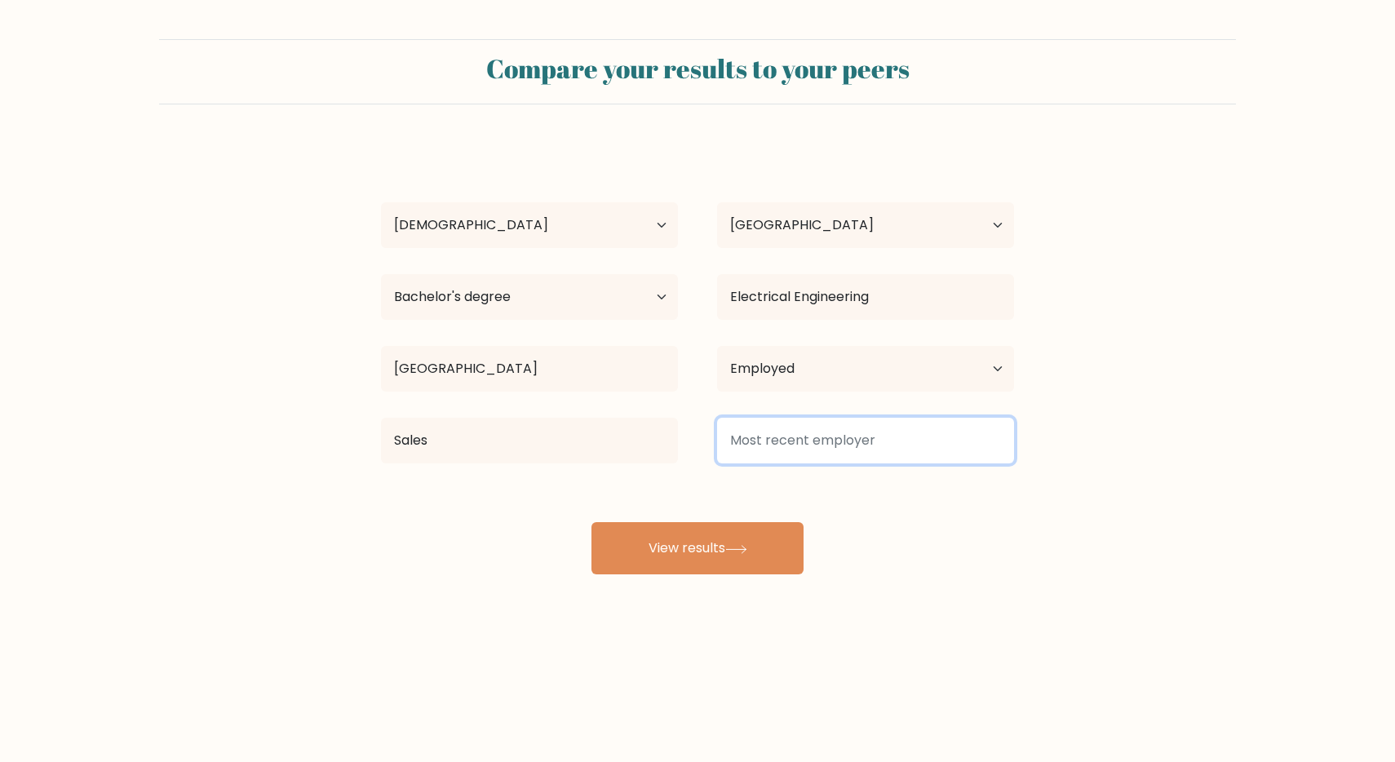
click at [932, 450] on input at bounding box center [865, 441] width 297 height 46
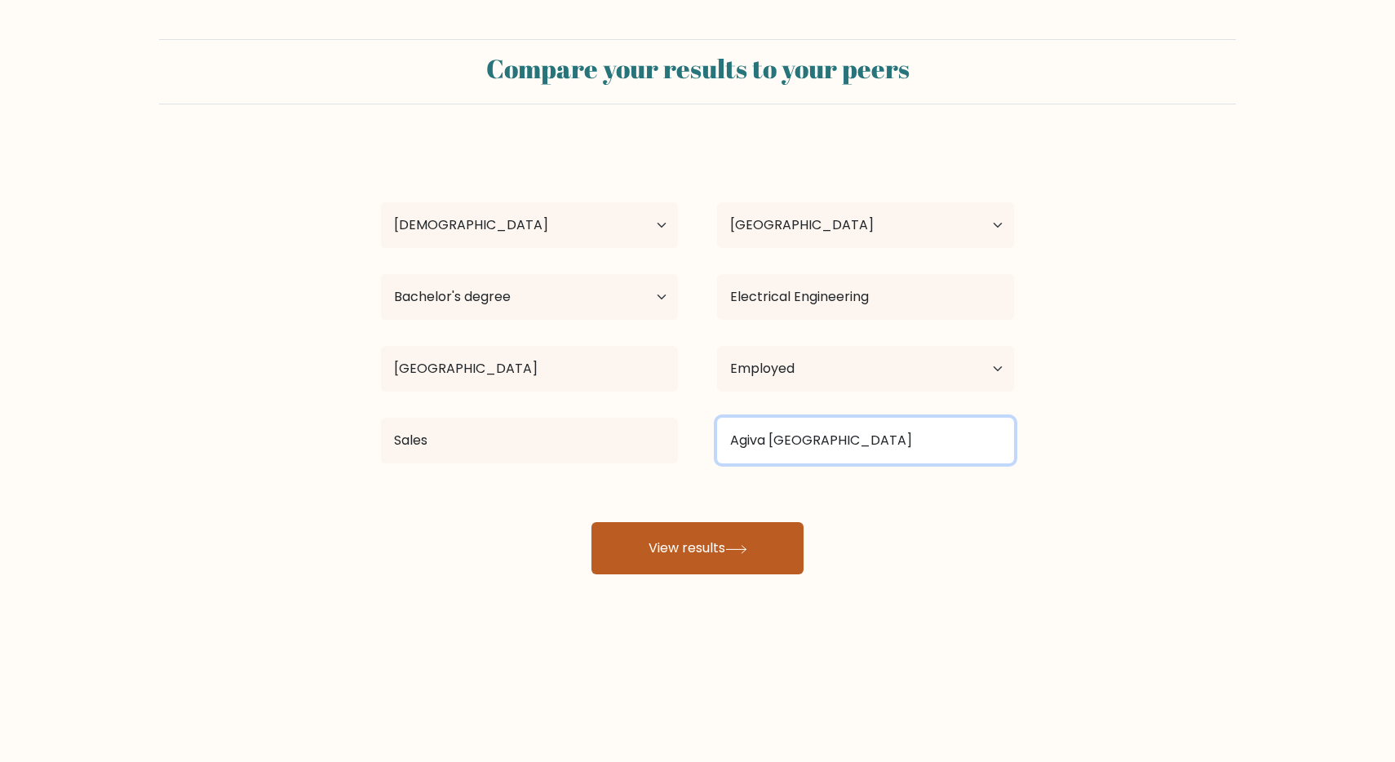
type input "Agiva [GEOGRAPHIC_DATA]"
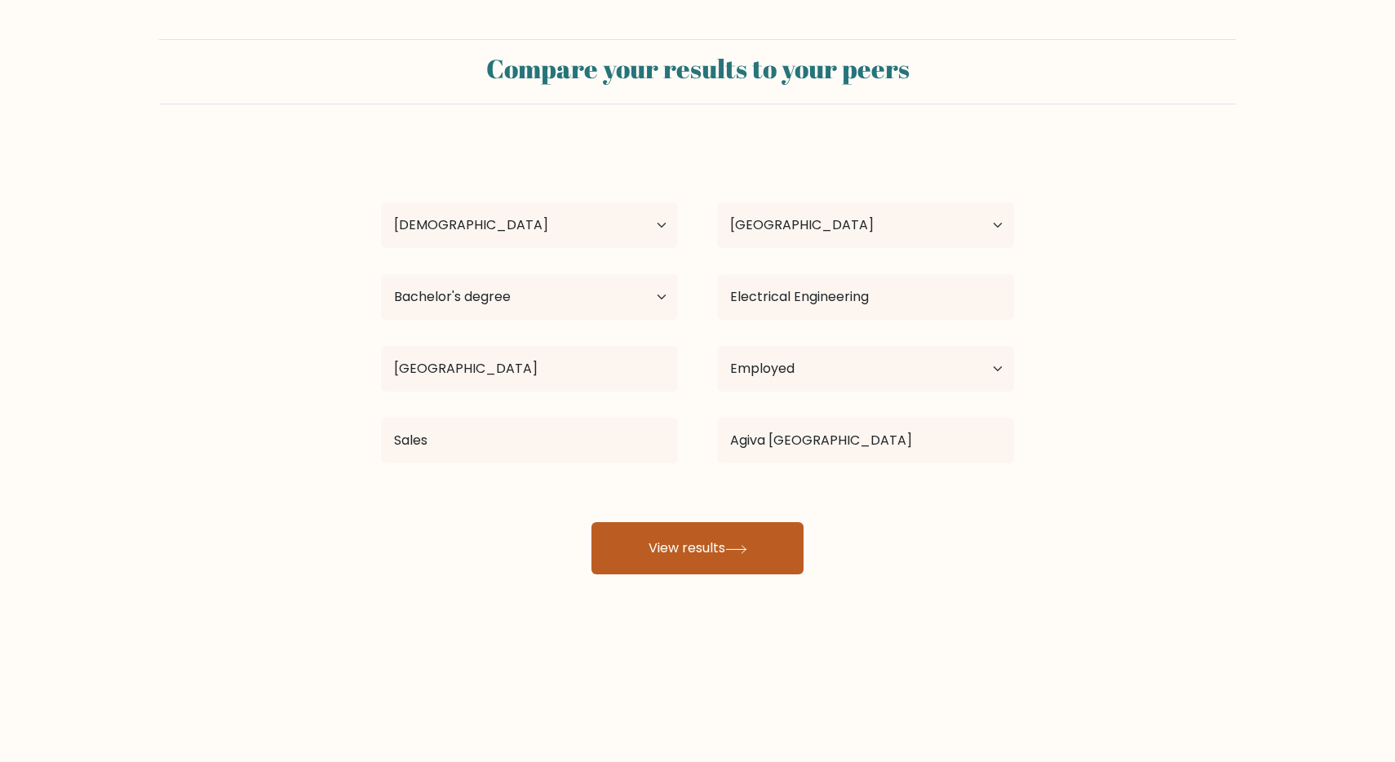
click at [750, 535] on button "View results" at bounding box center [698, 548] width 212 height 52
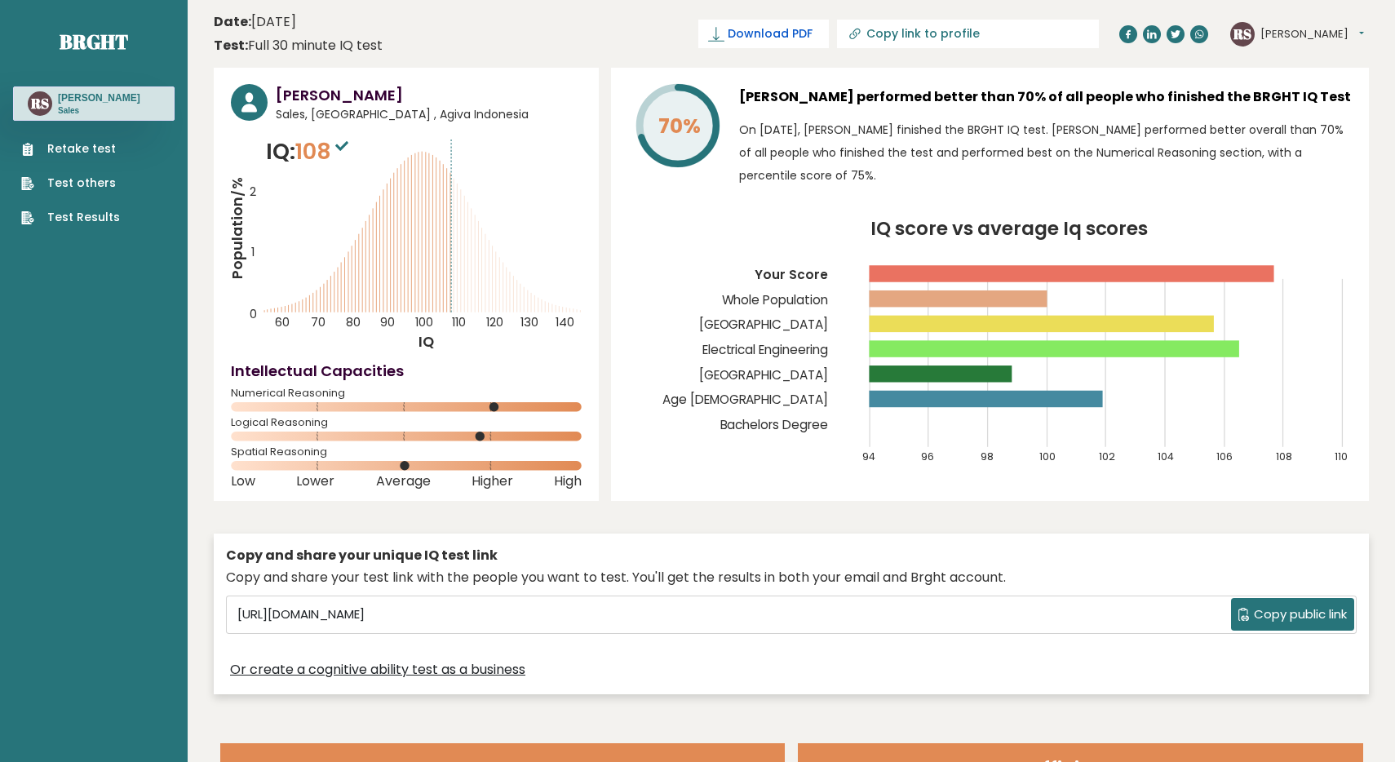
click at [813, 42] on span "Download PDF" at bounding box center [770, 33] width 85 height 17
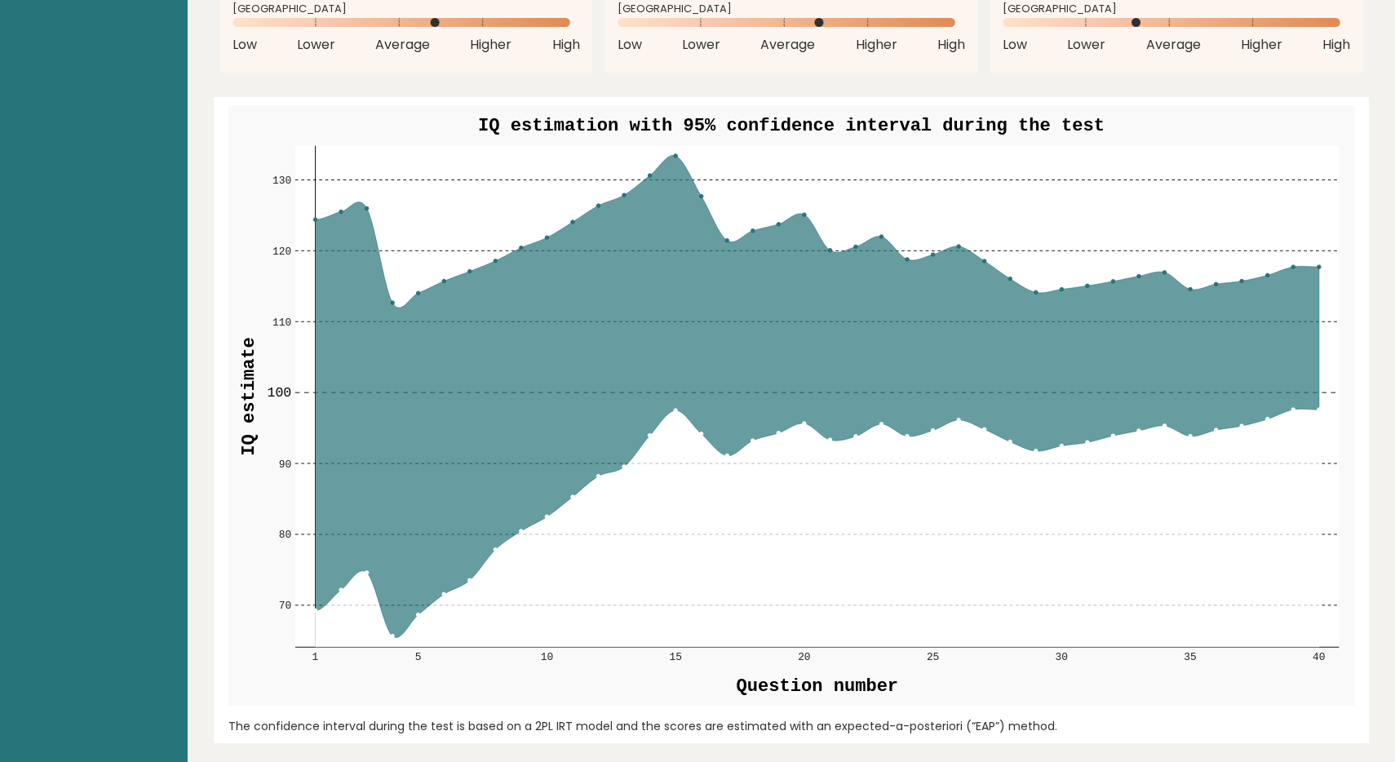
scroll to position [1850, 0]
